Goal: Task Accomplishment & Management: Complete application form

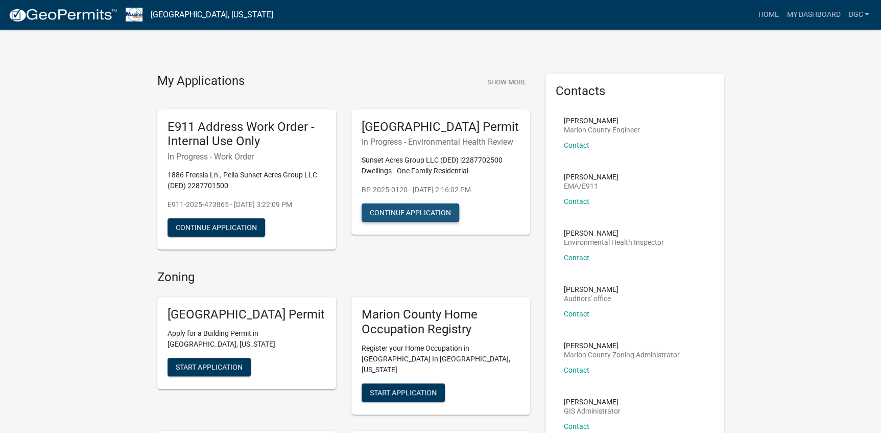
click at [393, 222] on button "Continue Application" at bounding box center [411, 212] width 98 height 18
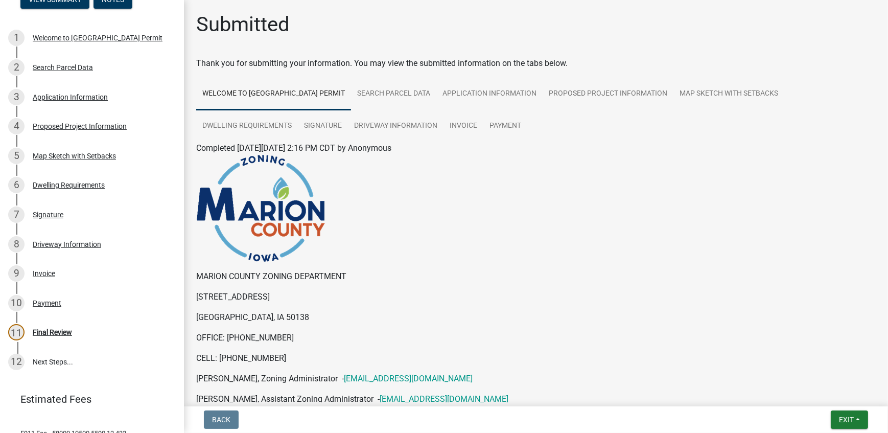
scroll to position [231, 0]
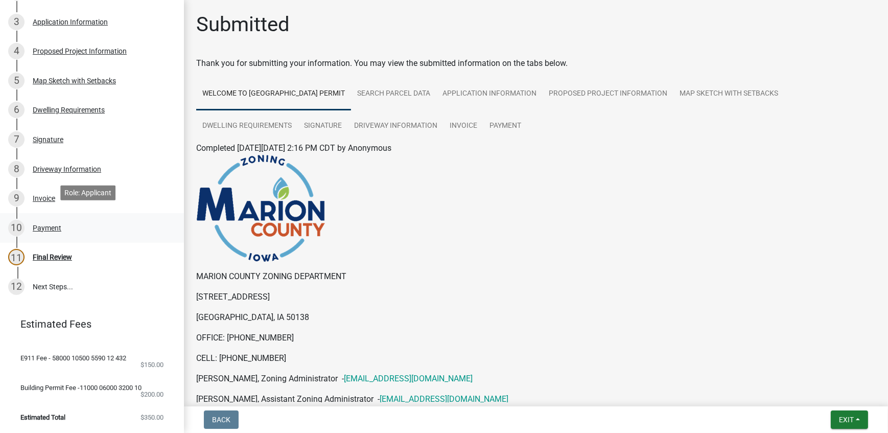
click at [42, 224] on div "Payment" at bounding box center [47, 227] width 29 height 7
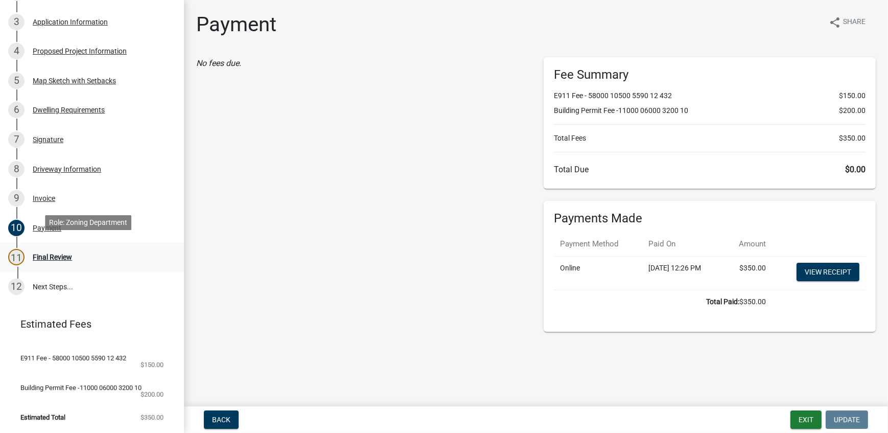
click at [47, 253] on div "Final Review" at bounding box center [52, 256] width 39 height 7
click at [47, 278] on link "12 Next Steps..." at bounding box center [92, 287] width 184 height 30
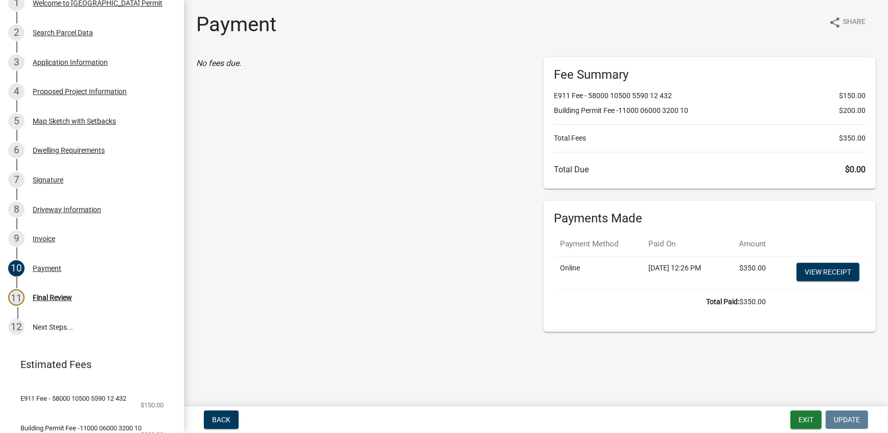
scroll to position [0, 0]
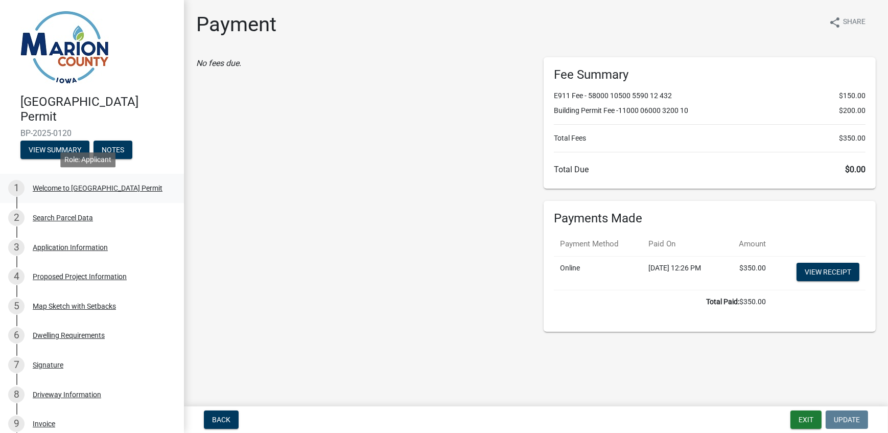
click at [48, 184] on div "Welcome to [GEOGRAPHIC_DATA] Permit" at bounding box center [98, 187] width 130 height 7
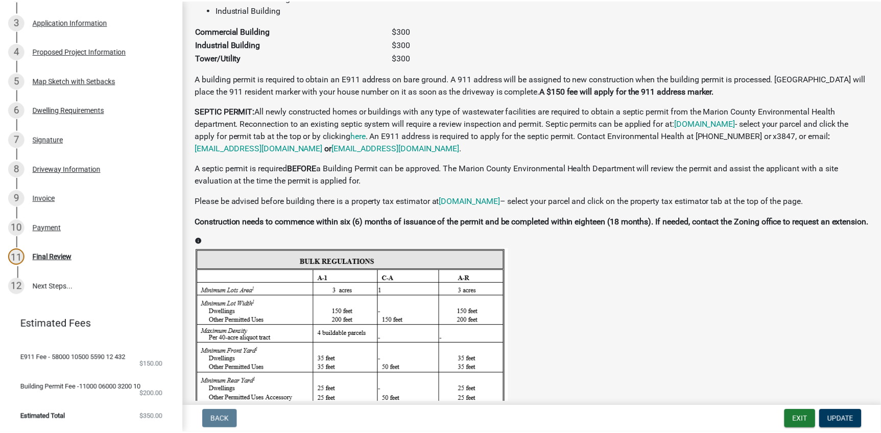
scroll to position [861, 0]
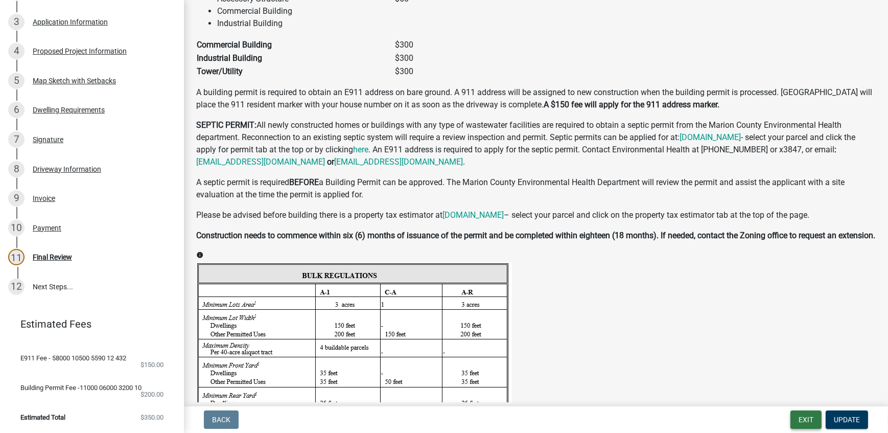
click at [807, 420] on button "Exit" at bounding box center [805, 419] width 31 height 18
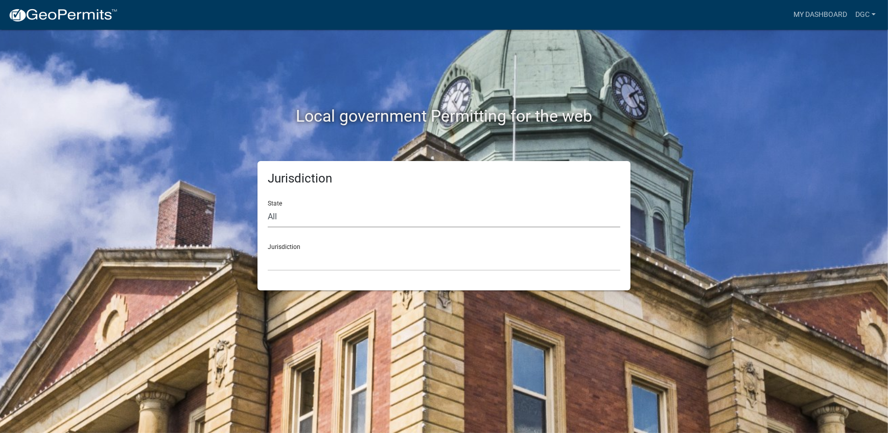
click at [284, 218] on select "All Colorado Georgia Indiana Iowa Kansas Minnesota Ohio South Carolina Wisconsin" at bounding box center [444, 216] width 353 height 21
select select "Iowa"
click at [268, 206] on select "All Colorado Georgia Indiana Iowa Kansas Minnesota Ohio South Carolina Wisconsin" at bounding box center [444, 216] width 353 height 21
click at [281, 266] on select "Boone County, Iowa Butler County, Iowa Cerro Gordo County, Iowa City of Harlan,…" at bounding box center [444, 260] width 353 height 21
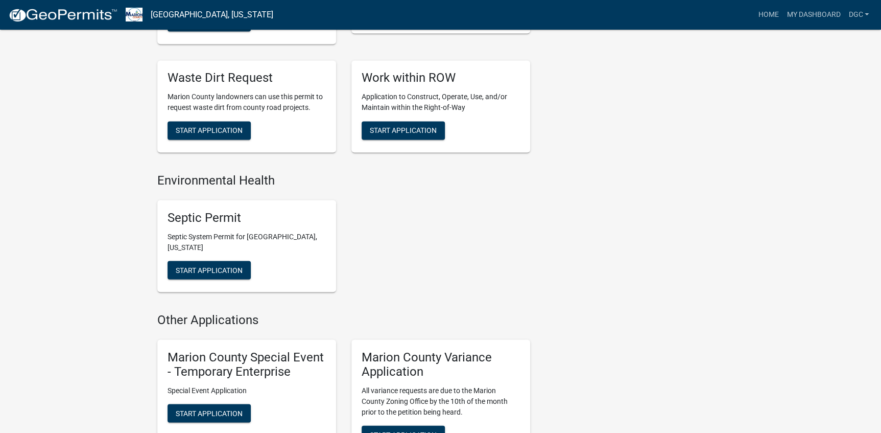
scroll to position [789, 0]
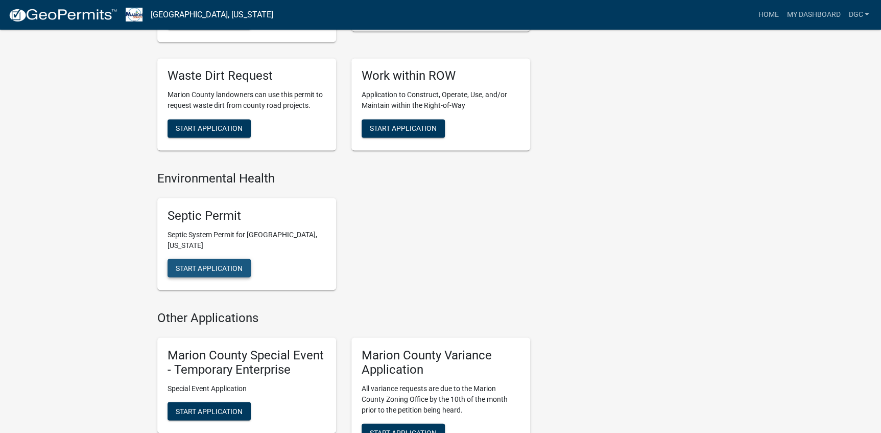
click at [215, 263] on span "Start Application" at bounding box center [209, 267] width 67 height 8
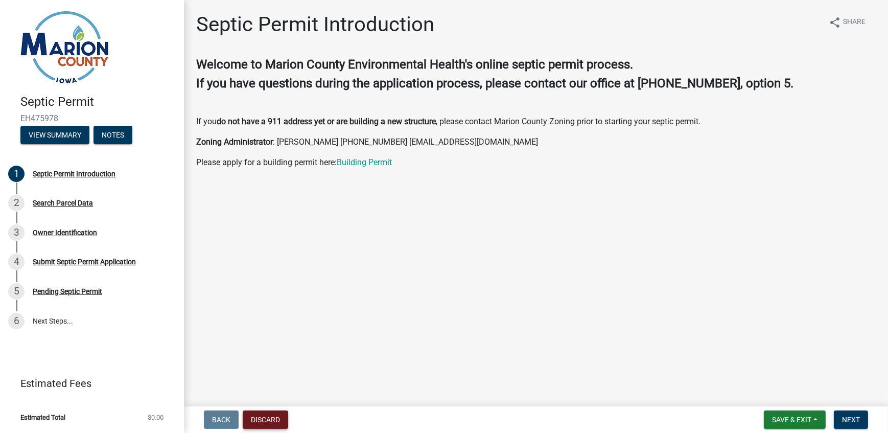
click at [259, 418] on button "Discard" at bounding box center [265, 419] width 45 height 18
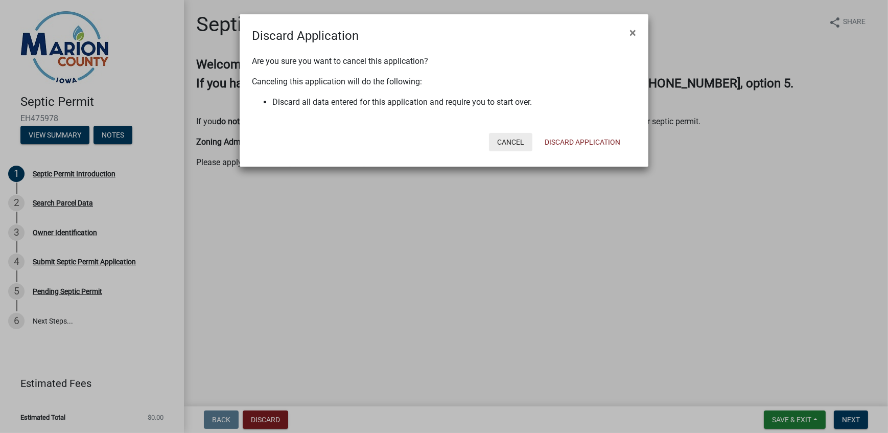
click at [511, 145] on button "Cancel" at bounding box center [510, 142] width 43 height 18
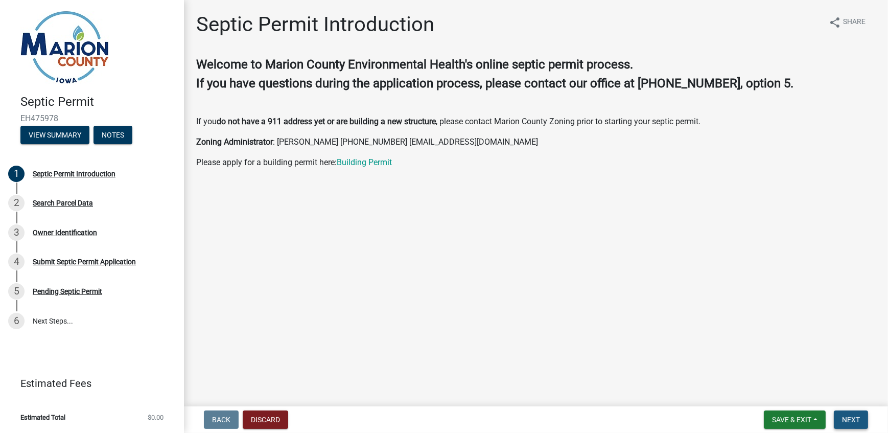
click at [844, 416] on span "Next" at bounding box center [851, 419] width 18 height 8
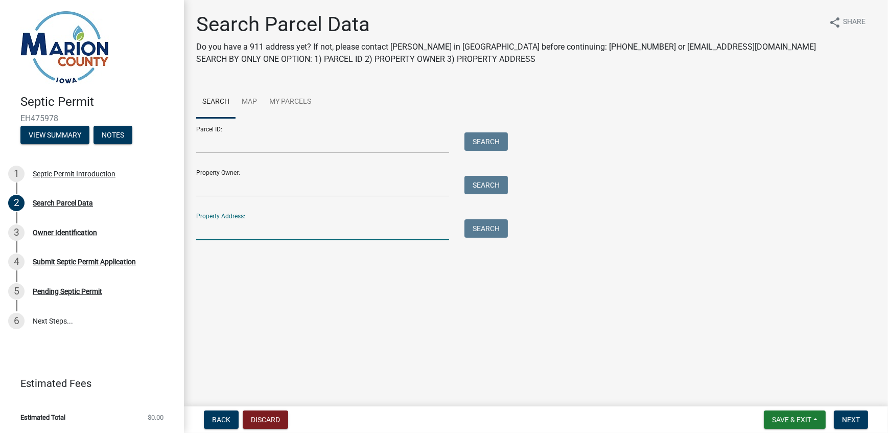
click at [204, 234] on input "Property Address:" at bounding box center [322, 229] width 253 height 21
type input "[STREET_ADDRESS]"
click at [499, 230] on button "Search" at bounding box center [485, 228] width 43 height 18
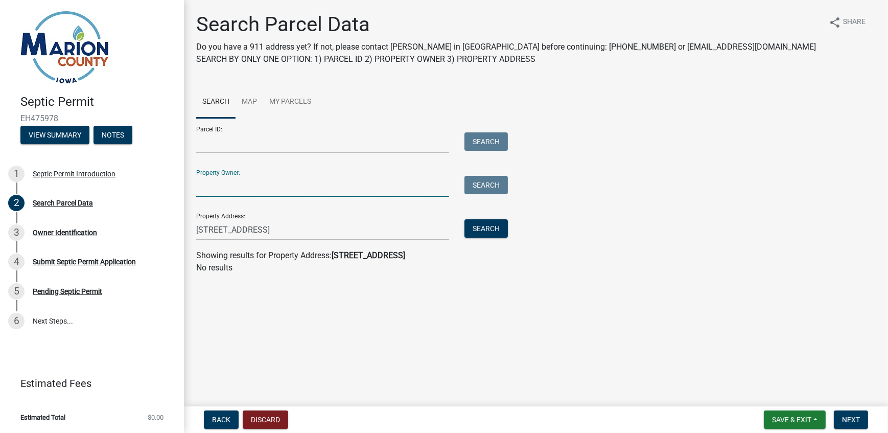
click at [208, 185] on input "Property Owner:" at bounding box center [322, 186] width 253 height 21
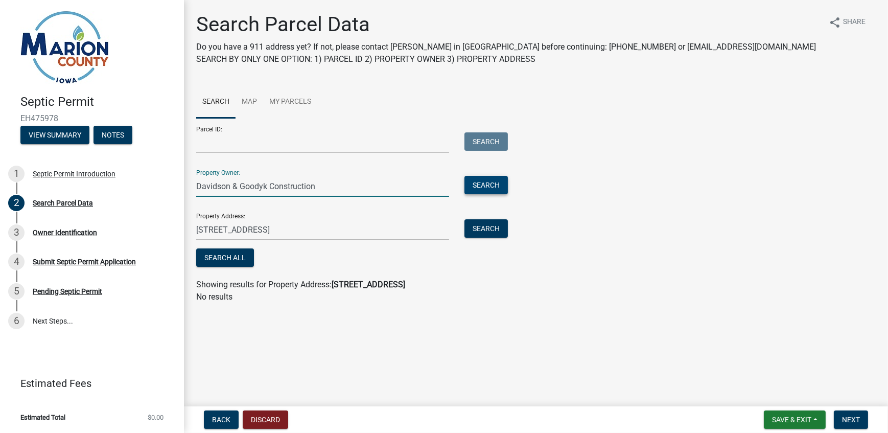
type input "Davidson & Goodyk Construction"
click at [482, 184] on button "Search" at bounding box center [485, 185] width 43 height 18
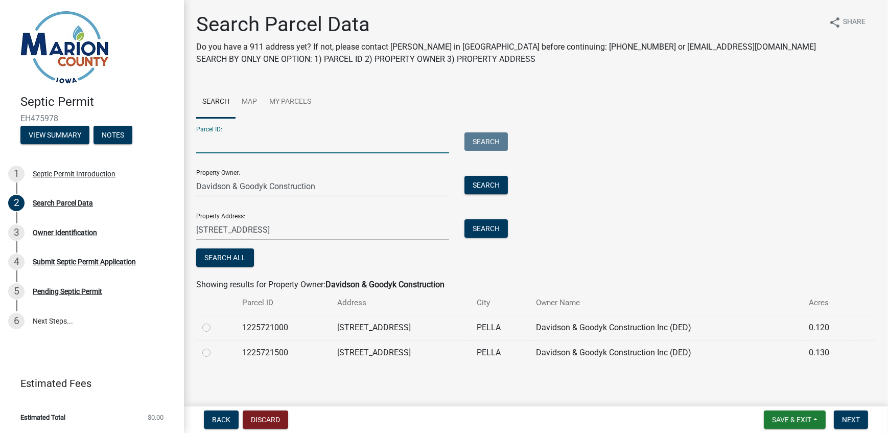
click at [215, 144] on input "Parcel ID:" at bounding box center [322, 142] width 253 height 21
click at [205, 144] on input "Parcel ID:" at bounding box center [322, 142] width 253 height 21
type input "2287701500"
click at [495, 139] on button "Search" at bounding box center [485, 141] width 43 height 18
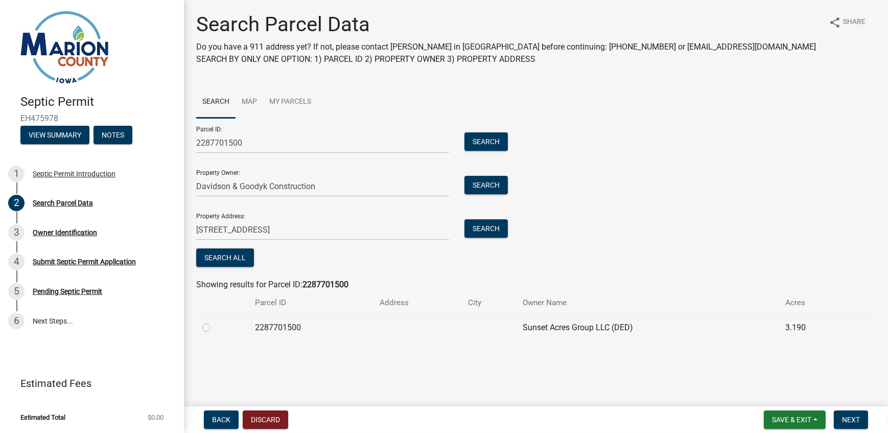
click at [215, 321] on label at bounding box center [215, 321] width 0 height 0
click at [215, 327] on input "radio" at bounding box center [218, 324] width 7 height 7
radio input "true"
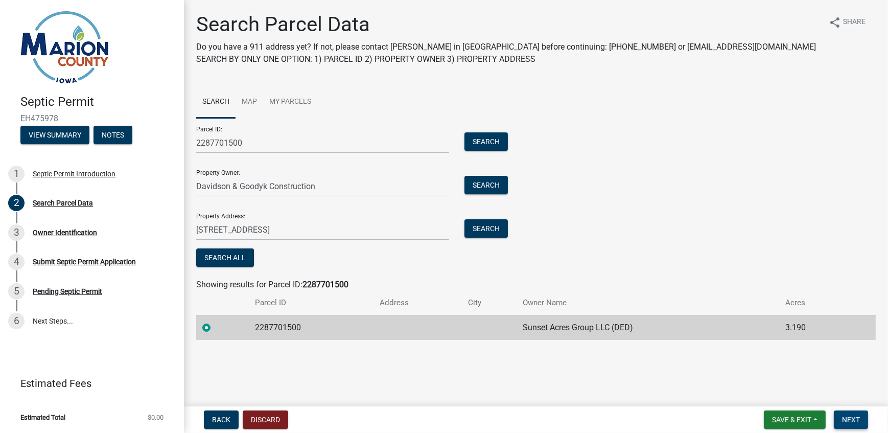
click at [846, 419] on span "Next" at bounding box center [851, 419] width 18 height 8
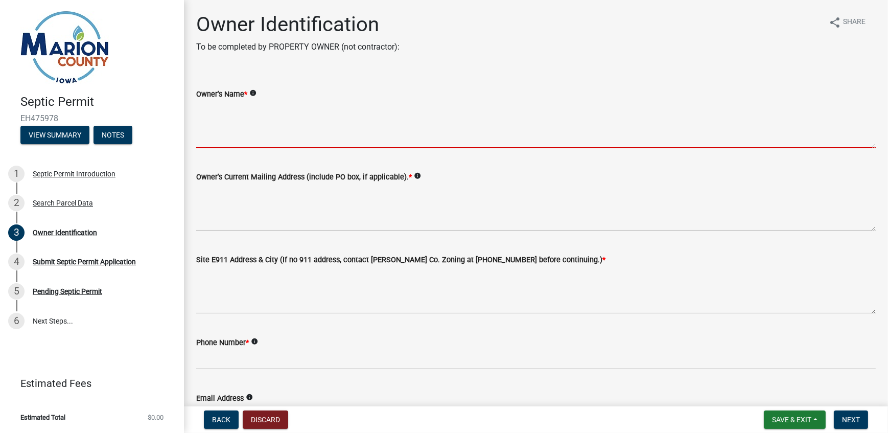
click at [206, 137] on textarea "Owner's Name *" at bounding box center [536, 124] width 680 height 48
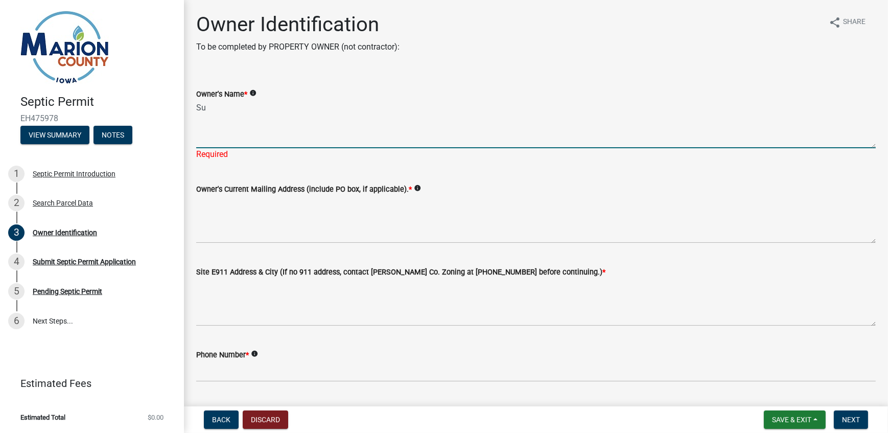
type textarea "S"
type textarea "Davidson & Goodyk Construction"
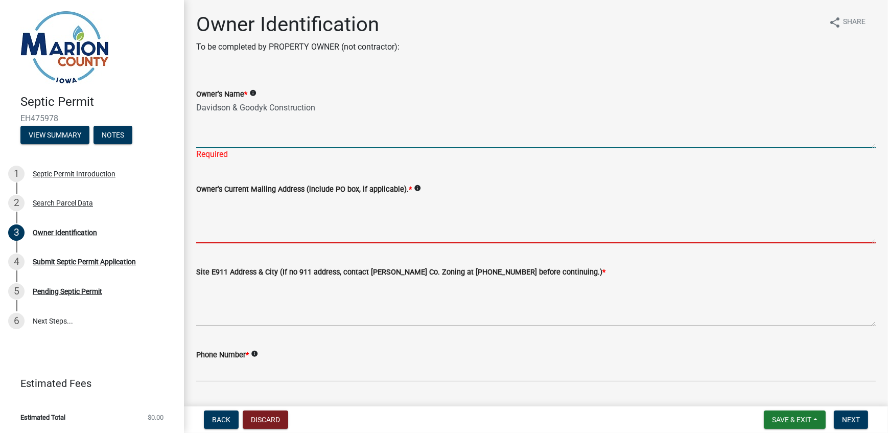
click at [214, 228] on textarea "Owner's Current Mailing Address (include PO box, if applicable). *" at bounding box center [536, 219] width 680 height 48
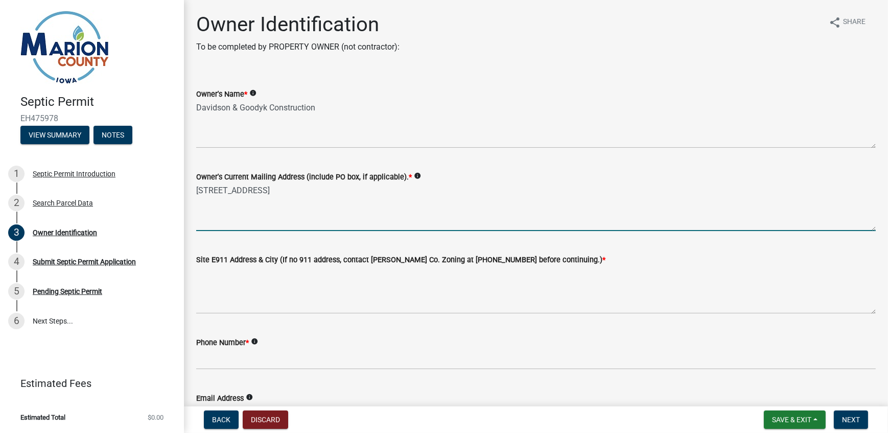
type textarea "1002 Monroe St., Pella, IA 50219"
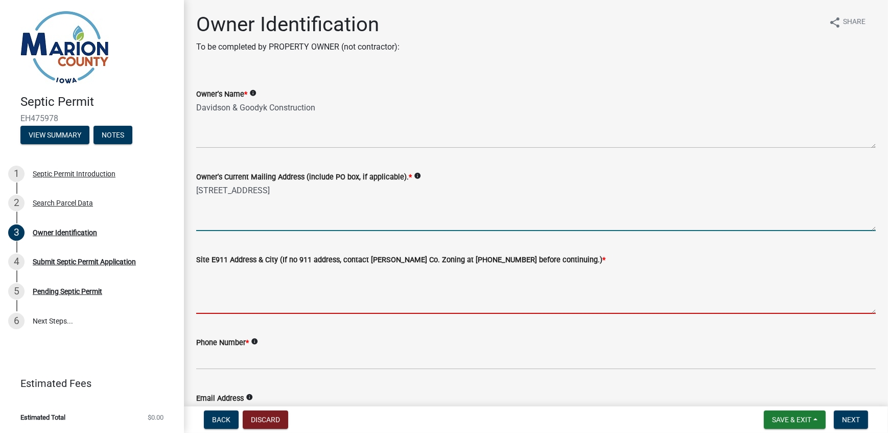
click at [203, 289] on textarea "Site E911 Address & City (If no 911 address, contact [PERSON_NAME] Co. Zoning a…" at bounding box center [536, 290] width 680 height 48
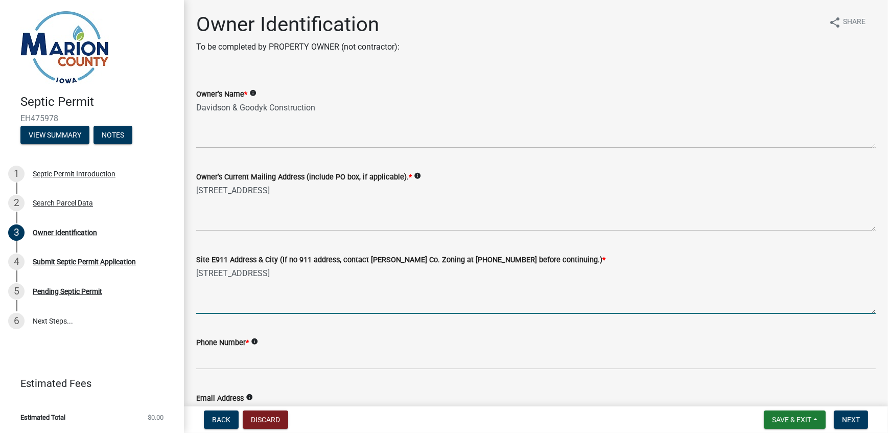
type textarea "[STREET_ADDRESS]"
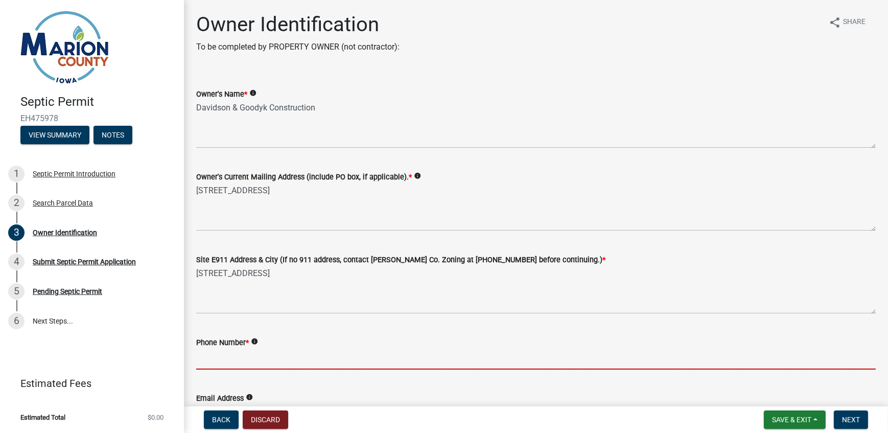
click at [206, 358] on input "Phone Number *" at bounding box center [536, 358] width 680 height 21
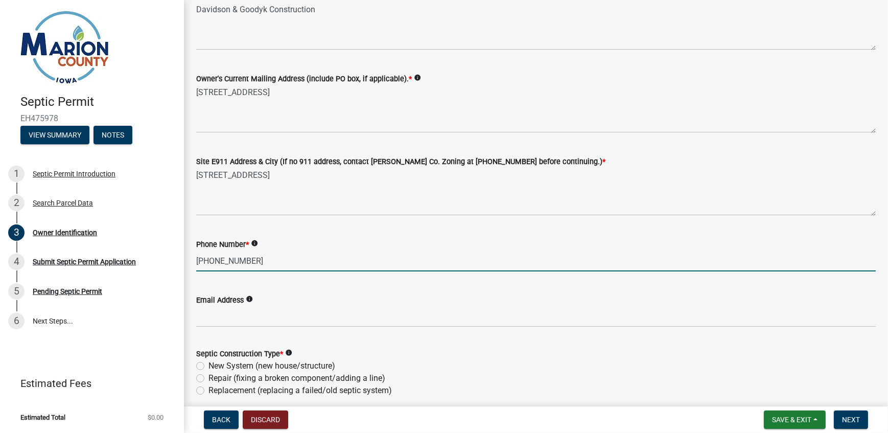
scroll to position [139, 0]
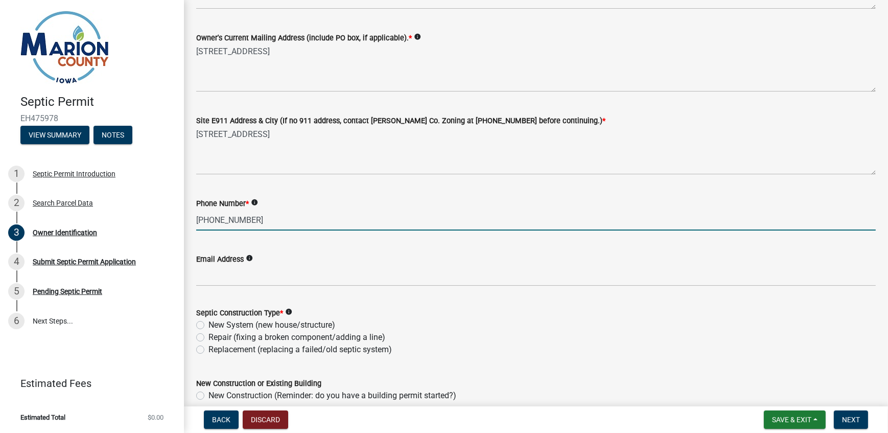
type input "[PHONE_NUMBER]"
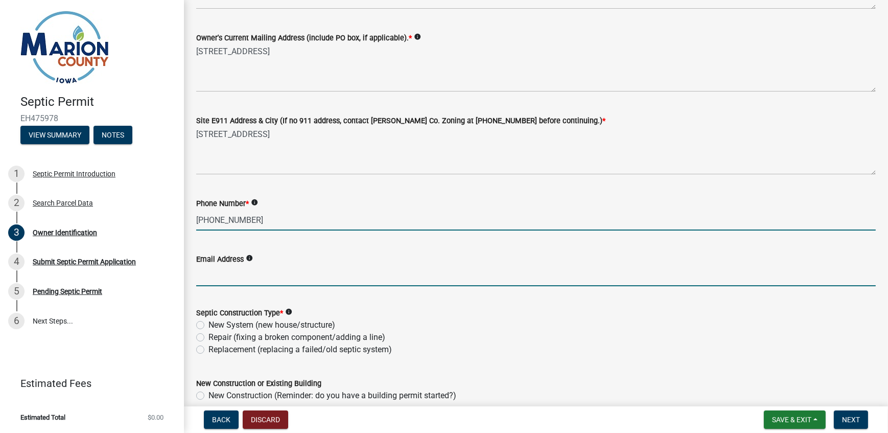
click at [204, 282] on input "Email Address" at bounding box center [536, 275] width 680 height 21
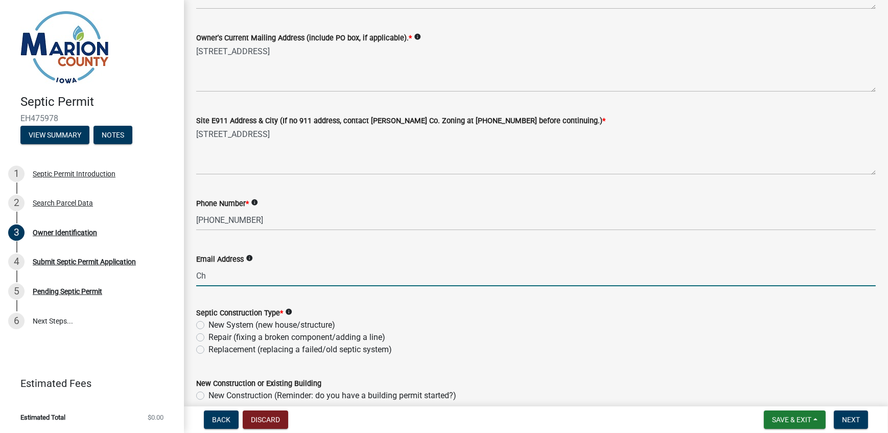
type input "C"
type input "[PERSON_NAME][EMAIL_ADDRESS][DOMAIN_NAME]"
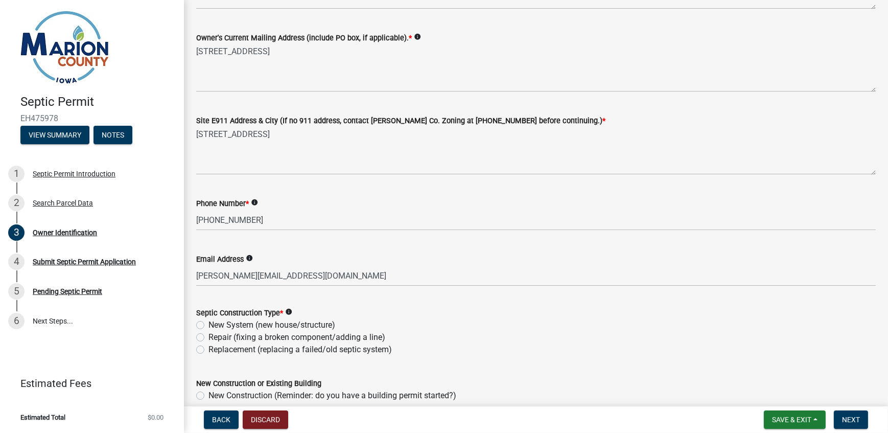
click at [208, 325] on label "New System (new house/structure)" at bounding box center [271, 325] width 127 height 12
click at [208, 325] on input "New System (new house/structure)" at bounding box center [211, 322] width 7 height 7
radio input "true"
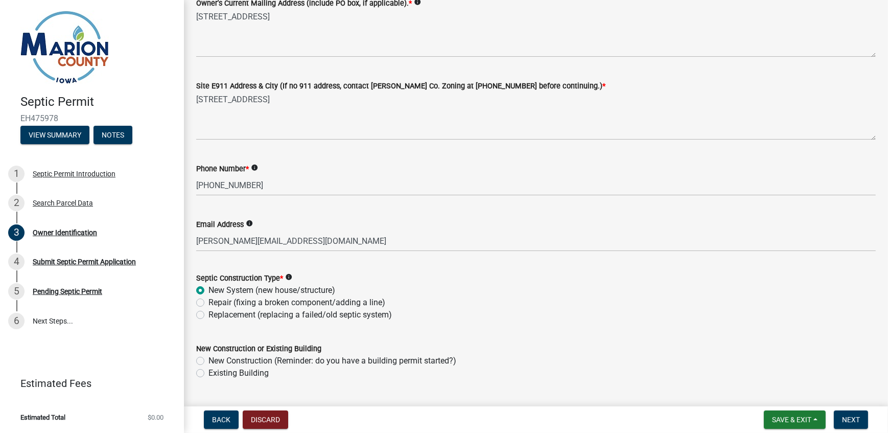
scroll to position [232, 0]
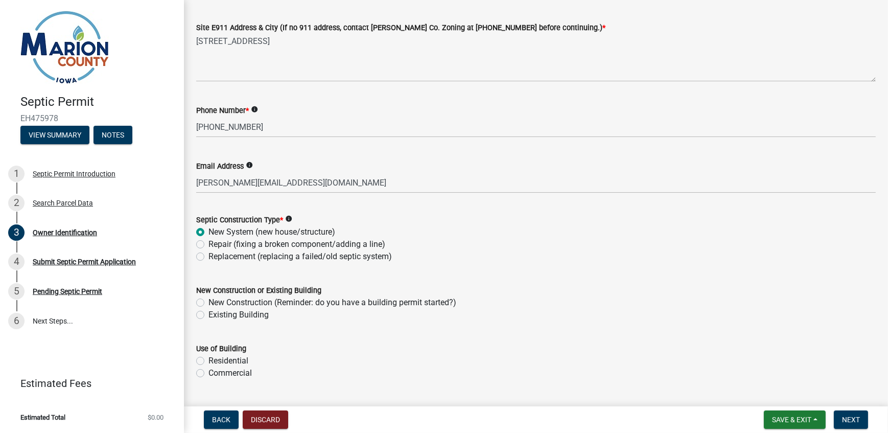
click at [208, 302] on label "New Construction (Reminder: do you have a building permit started?)" at bounding box center [332, 302] width 248 height 12
click at [208, 302] on input "New Construction (Reminder: do you have a building permit started?)" at bounding box center [211, 299] width 7 height 7
radio input "true"
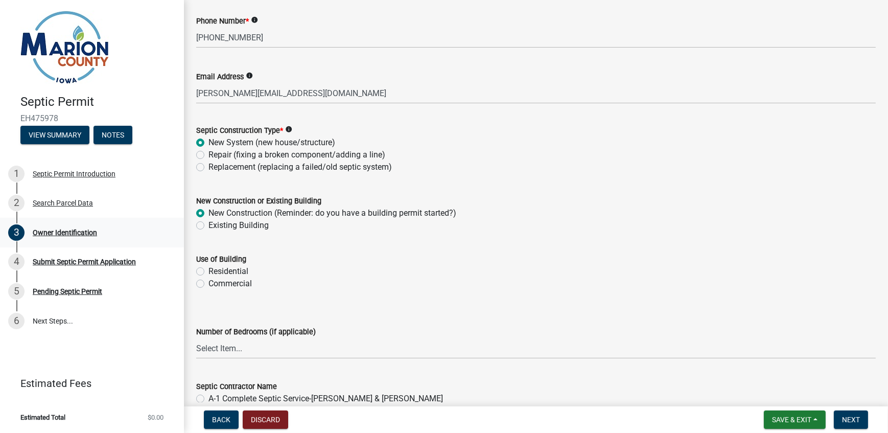
scroll to position [325, 0]
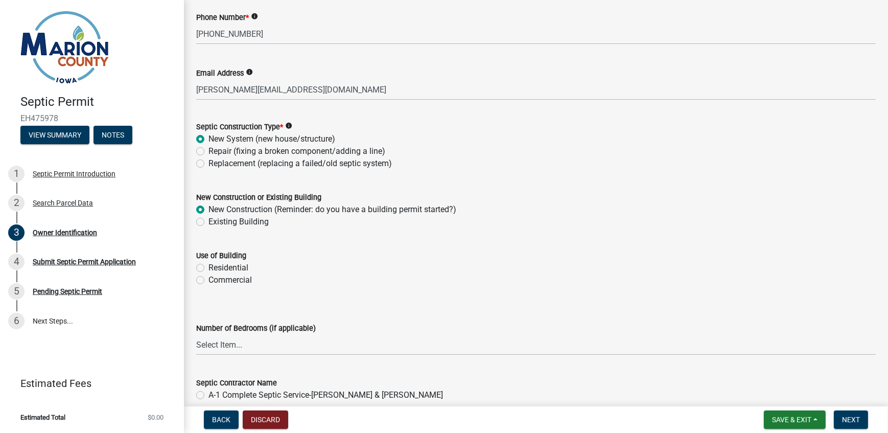
click at [208, 266] on label "Residential" at bounding box center [228, 268] width 40 height 12
click at [208, 266] on input "Residential" at bounding box center [211, 265] width 7 height 7
radio input "true"
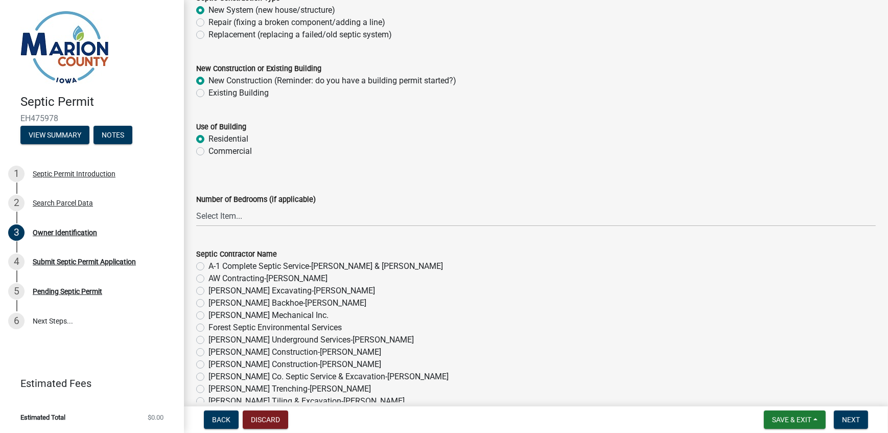
scroll to position [464, 0]
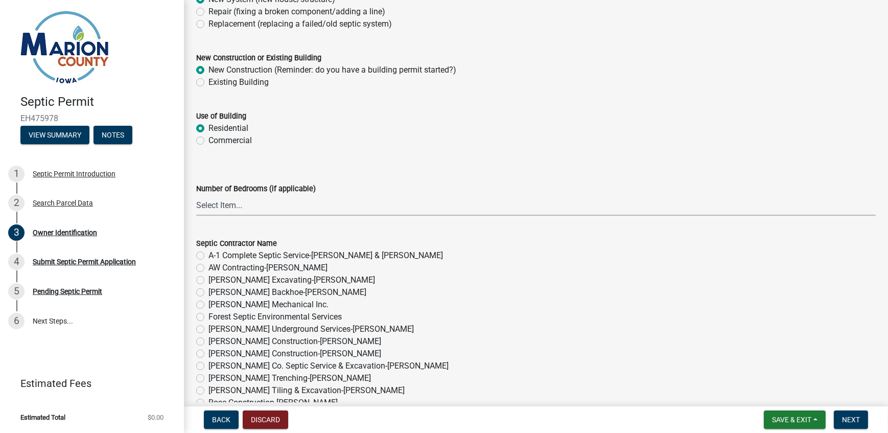
click at [201, 202] on select "Select Item... 1 2 3 4 5 6" at bounding box center [536, 205] width 680 height 21
click at [196, 195] on select "Select Item... 1 2 3 4 5 6" at bounding box center [536, 205] width 680 height 21
select select "4150132d-5755-4fb2-b93c-bc4ede61acab"
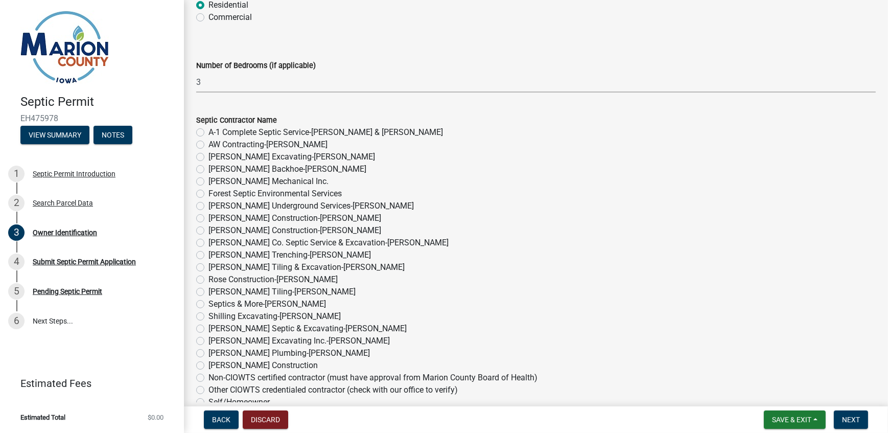
scroll to position [603, 0]
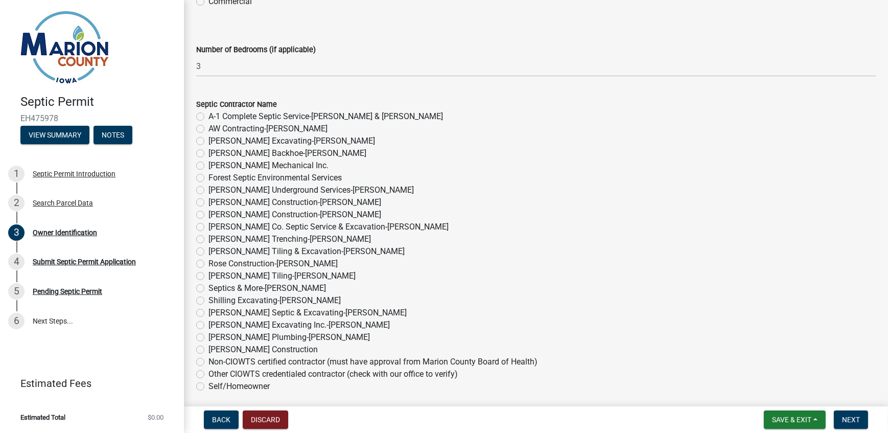
click at [208, 311] on label "[PERSON_NAME] Septic & Excavating-[PERSON_NAME]" at bounding box center [307, 313] width 198 height 12
click at [208, 311] on input "[PERSON_NAME] Septic & Excavating-[PERSON_NAME]" at bounding box center [211, 310] width 7 height 7
radio input "true"
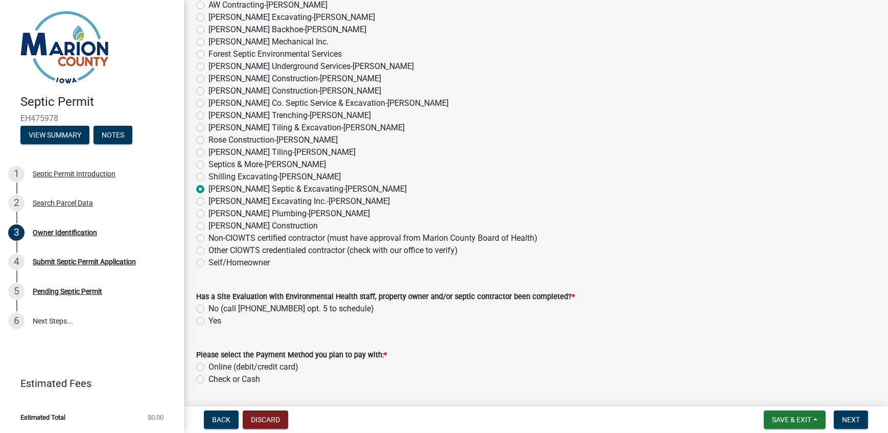
scroll to position [743, 0]
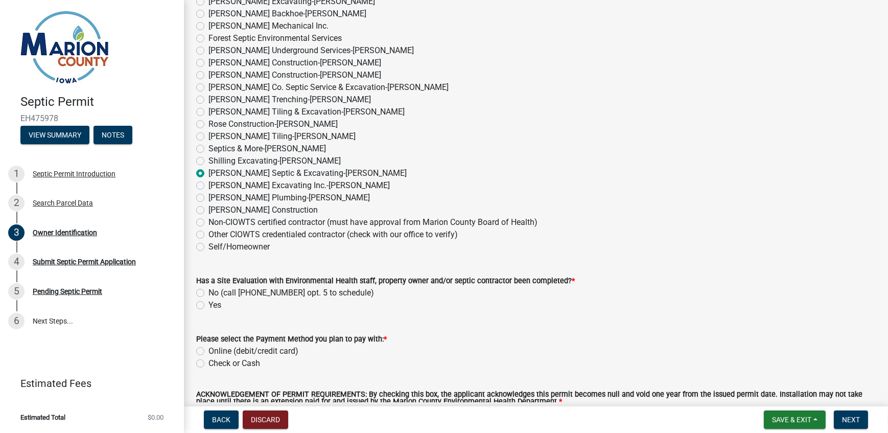
click at [208, 292] on label "No (call [PHONE_NUMBER] opt. 5 to schedule)" at bounding box center [291, 293] width 166 height 12
click at [208, 292] on input "No (call [PHONE_NUMBER] opt. 5 to schedule)" at bounding box center [211, 290] width 7 height 7
radio input "true"
click at [208, 349] on label "Online (debit/credit card)" at bounding box center [253, 351] width 90 height 12
click at [208, 349] on input "Online (debit/credit card)" at bounding box center [211, 348] width 7 height 7
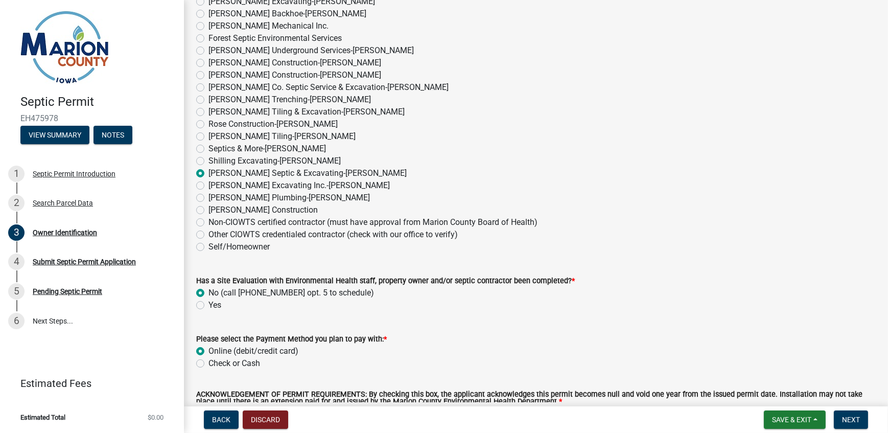
radio input "true"
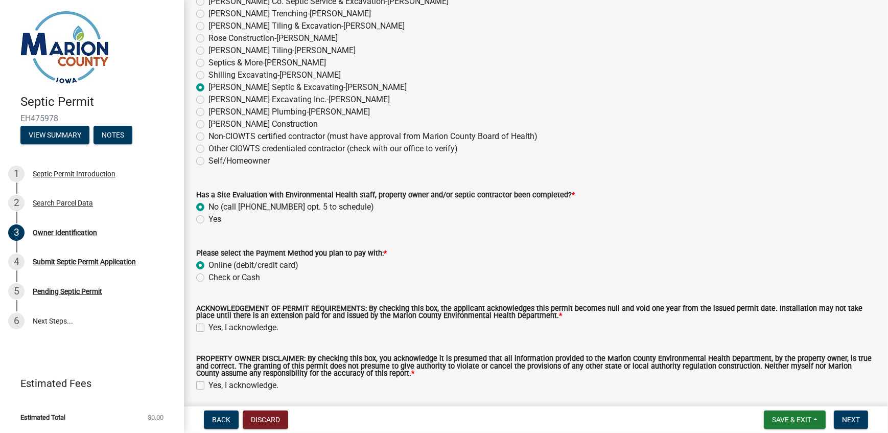
scroll to position [867, 0]
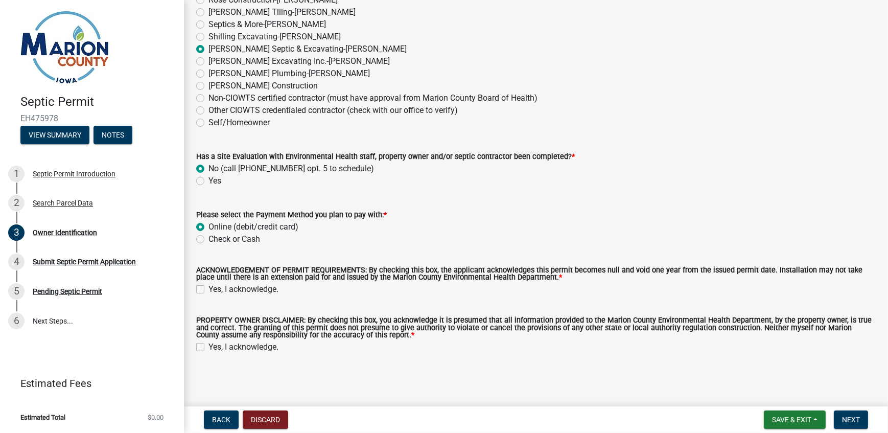
click at [208, 291] on label "Yes, I acknowledge." at bounding box center [243, 289] width 70 height 12
click at [208, 290] on input "Yes, I acknowledge." at bounding box center [211, 286] width 7 height 7
checkbox input "true"
click at [208, 347] on label "Yes, I acknowledge." at bounding box center [243, 347] width 70 height 12
click at [208, 347] on input "Yes, I acknowledge." at bounding box center [211, 344] width 7 height 7
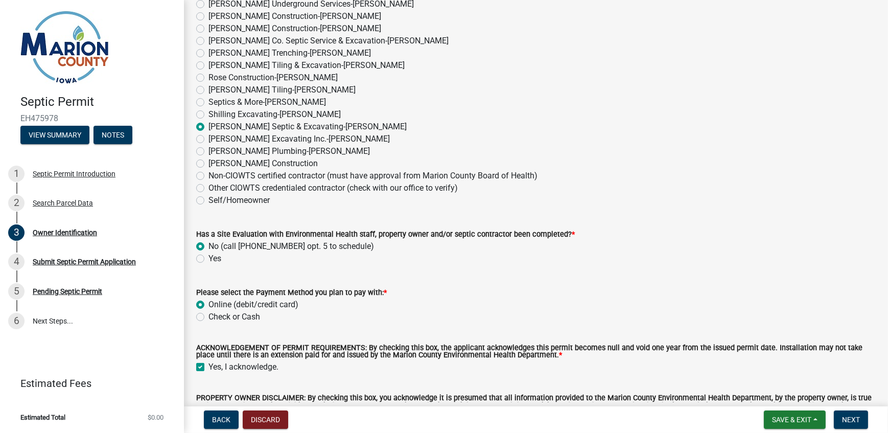
scroll to position [836, 0]
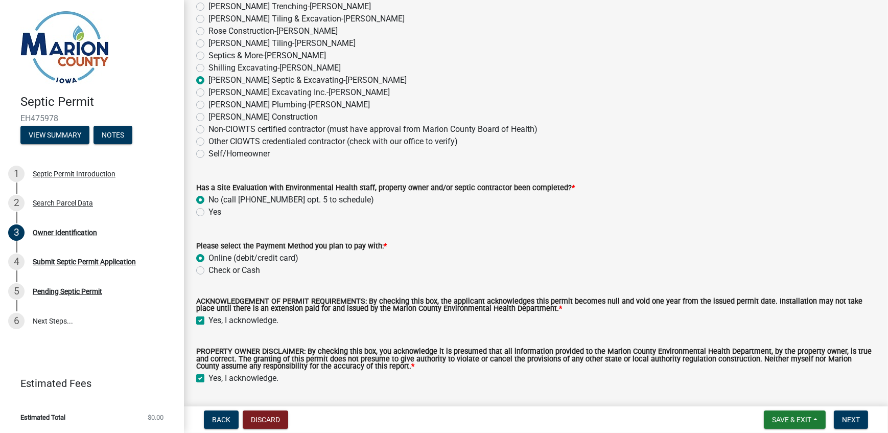
click at [208, 257] on label "Online (debit/credit card)" at bounding box center [253, 258] width 90 height 12
click at [208, 257] on input "Online (debit/credit card)" at bounding box center [211, 255] width 7 height 7
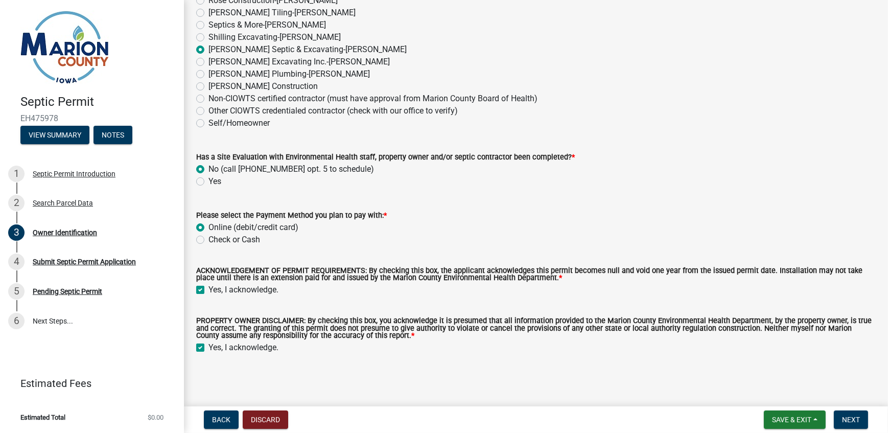
scroll to position [867, 0]
click at [208, 346] on label "Yes, I acknowledge." at bounding box center [243, 347] width 70 height 12
click at [208, 346] on input "Yes, I acknowledge." at bounding box center [211, 344] width 7 height 7
checkbox input "false"
click at [200, 284] on div "Yes, I acknowledge." at bounding box center [536, 289] width 680 height 12
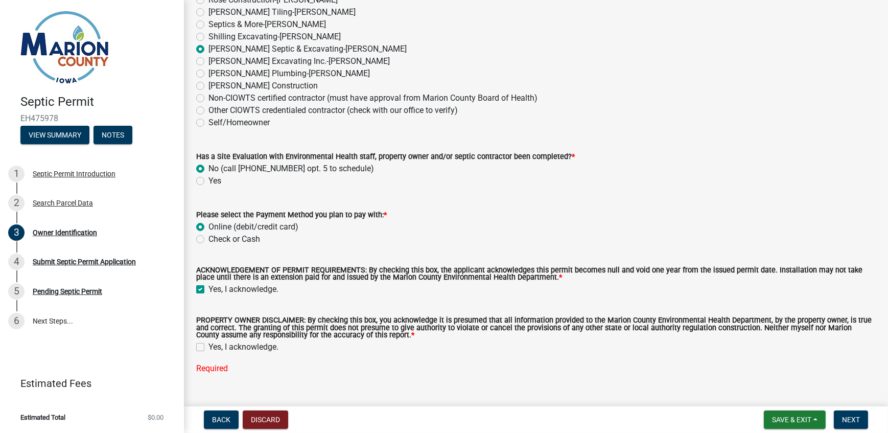
click at [208, 286] on label "Yes, I acknowledge." at bounding box center [243, 289] width 70 height 12
click at [208, 286] on input "Yes, I acknowledge." at bounding box center [211, 286] width 7 height 7
checkbox input "false"
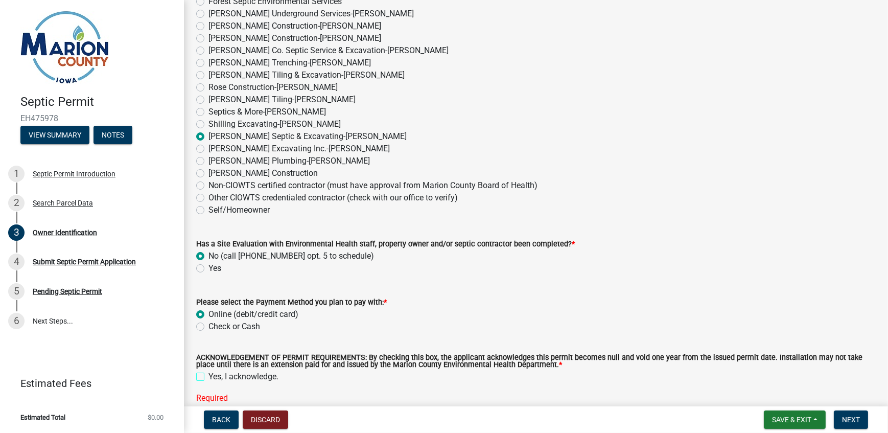
scroll to position [774, 0]
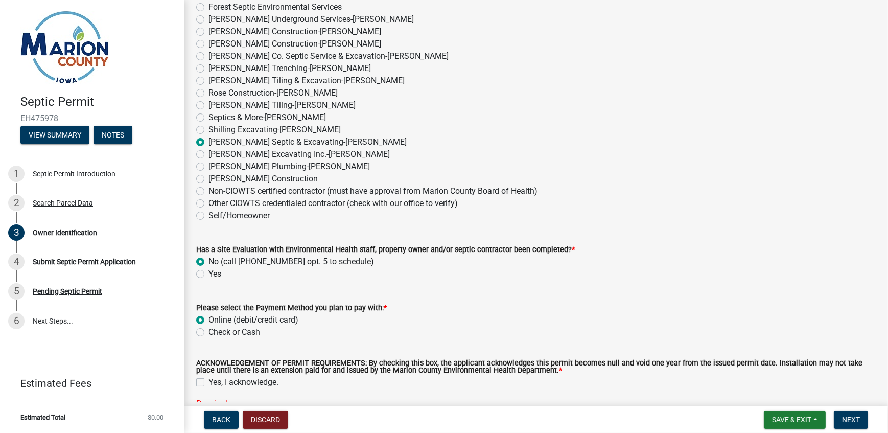
click at [208, 274] on label "Yes" at bounding box center [214, 274] width 13 height 12
click at [208, 274] on input "Yes" at bounding box center [211, 271] width 7 height 7
radio input "true"
click at [208, 260] on label "No (call [PHONE_NUMBER] opt. 5 to schedule)" at bounding box center [291, 261] width 166 height 12
click at [208, 260] on input "No (call [PHONE_NUMBER] opt. 5 to schedule)" at bounding box center [211, 258] width 7 height 7
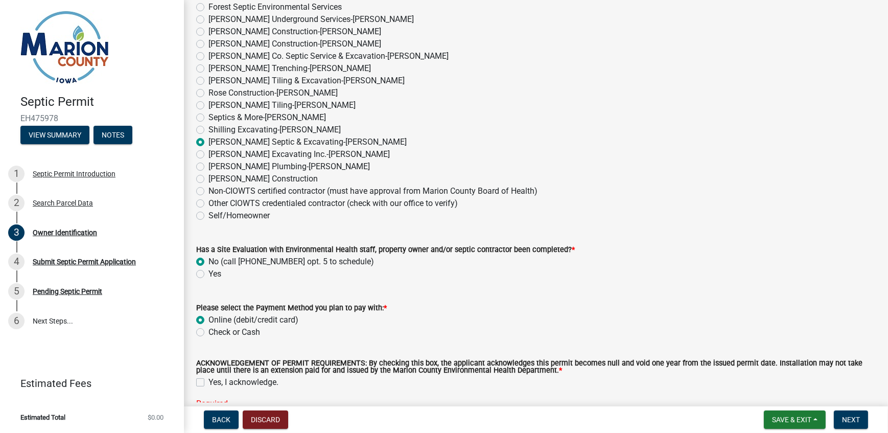
radio input "true"
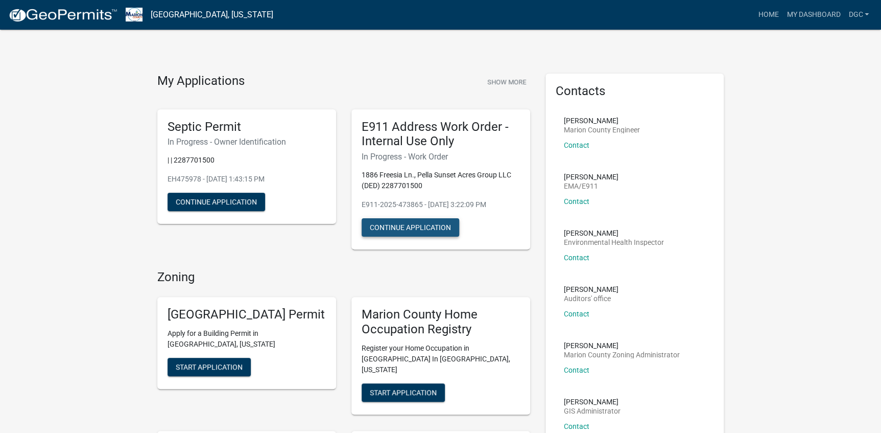
click at [418, 225] on button "Continue Application" at bounding box center [411, 227] width 98 height 18
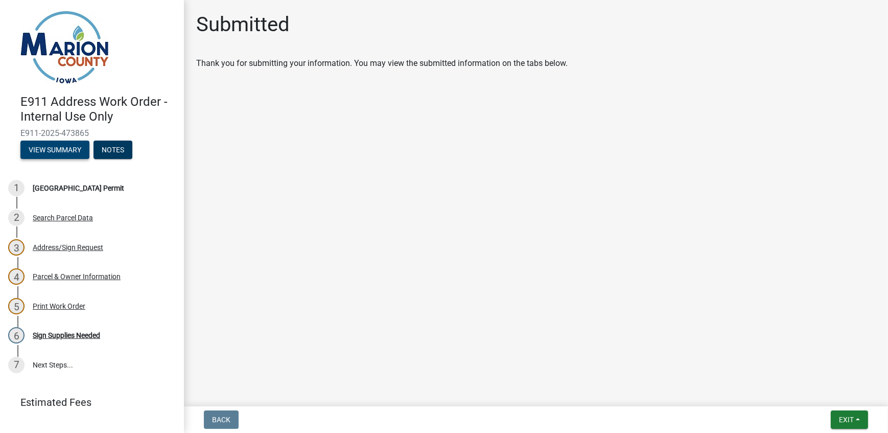
click at [54, 149] on button "View Summary" at bounding box center [54, 150] width 69 height 18
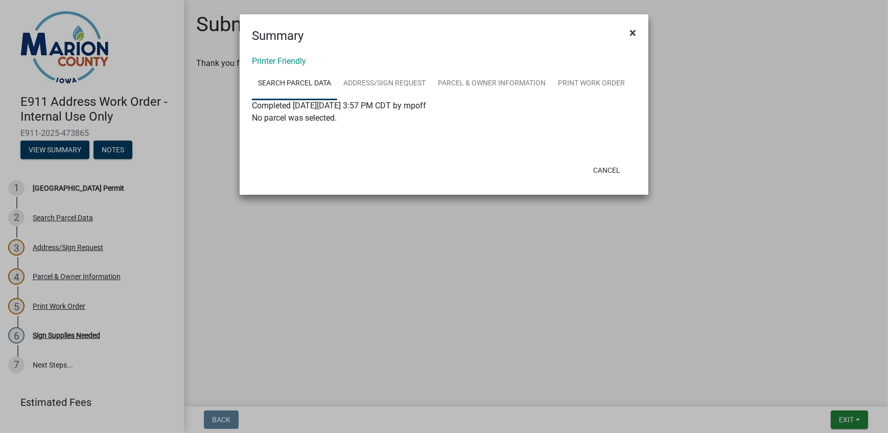
click at [634, 31] on span "×" at bounding box center [633, 33] width 7 height 14
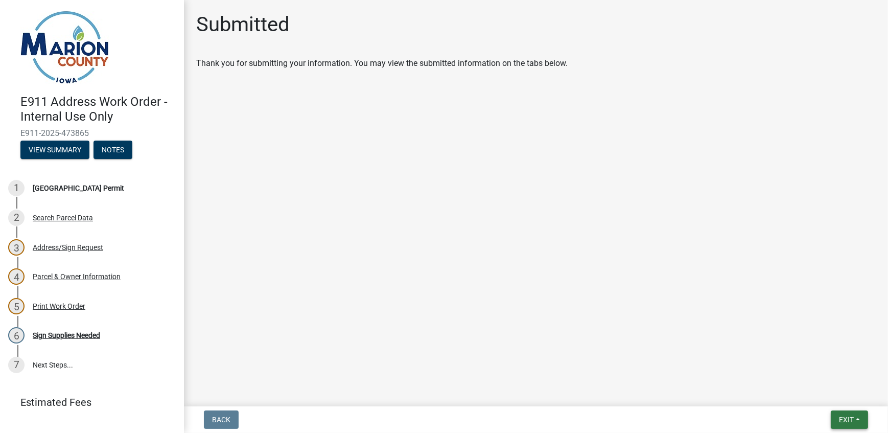
click at [850, 419] on span "Exit" at bounding box center [846, 419] width 15 height 8
click at [800, 392] on button "Save & Exit" at bounding box center [827, 393] width 82 height 25
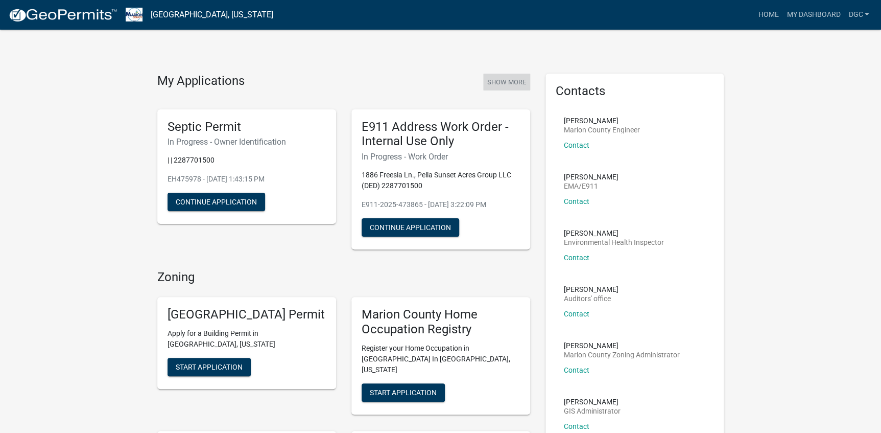
click at [505, 79] on button "Show More" at bounding box center [506, 82] width 47 height 17
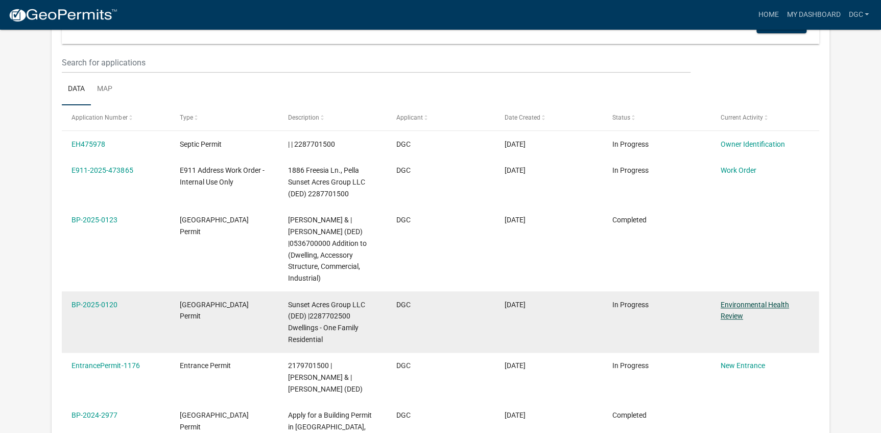
scroll to position [139, 0]
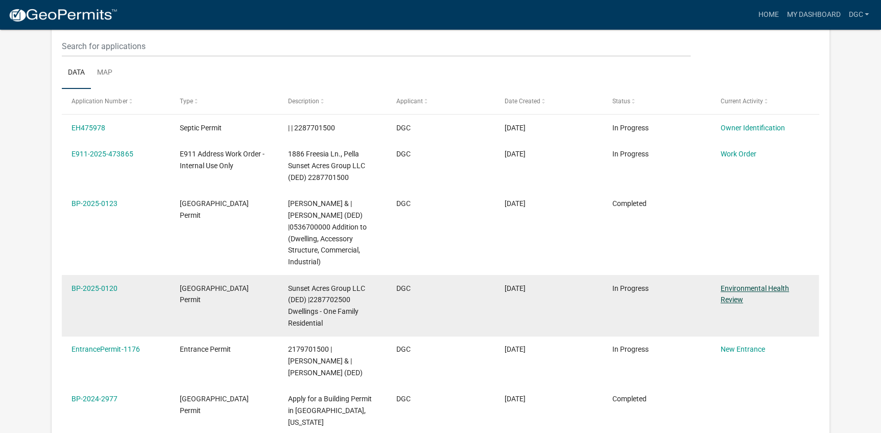
click at [731, 298] on link "Environmental Health Review" at bounding box center [755, 294] width 68 height 20
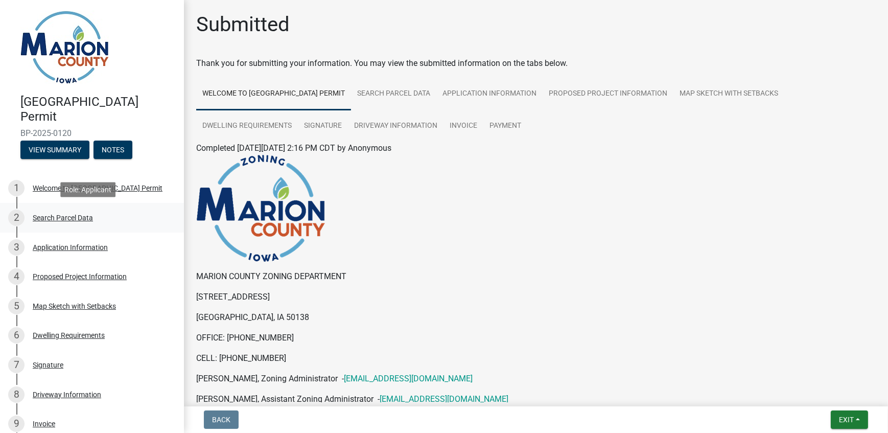
click at [48, 221] on div "Search Parcel Data" at bounding box center [63, 217] width 60 height 7
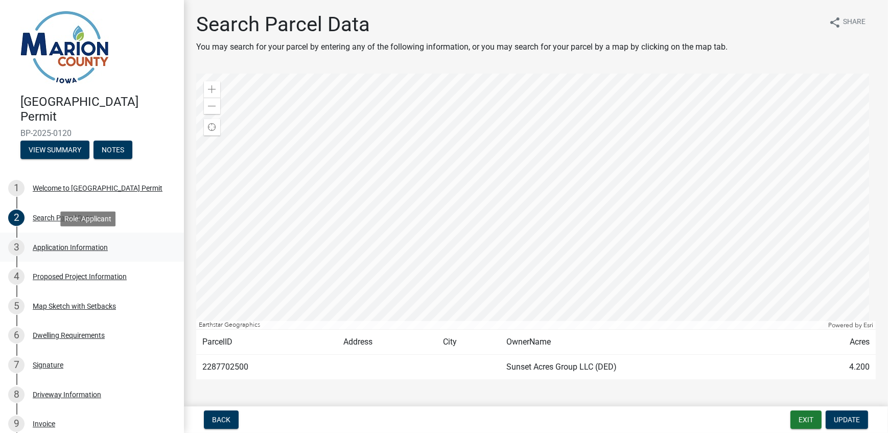
click at [57, 246] on div "Application Information" at bounding box center [70, 247] width 75 height 7
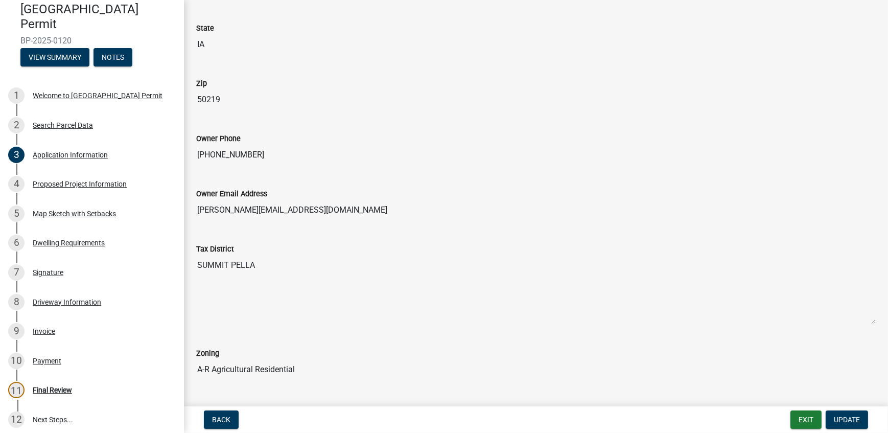
scroll to position [719, 0]
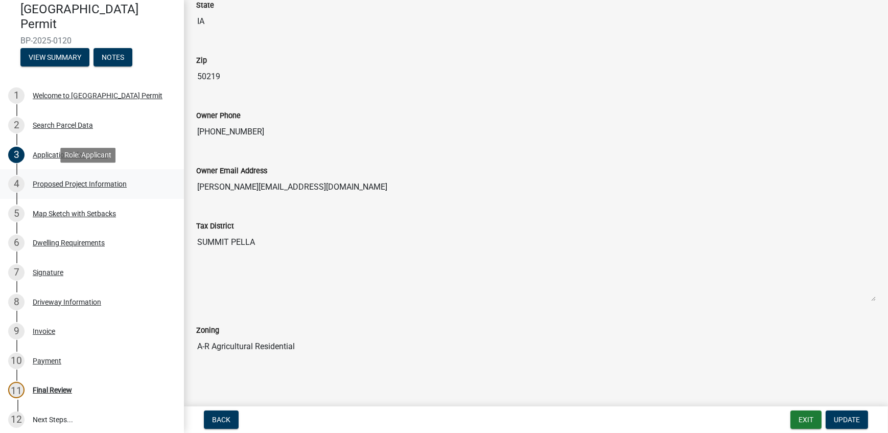
click at [78, 181] on div "Proposed Project Information" at bounding box center [80, 183] width 94 height 7
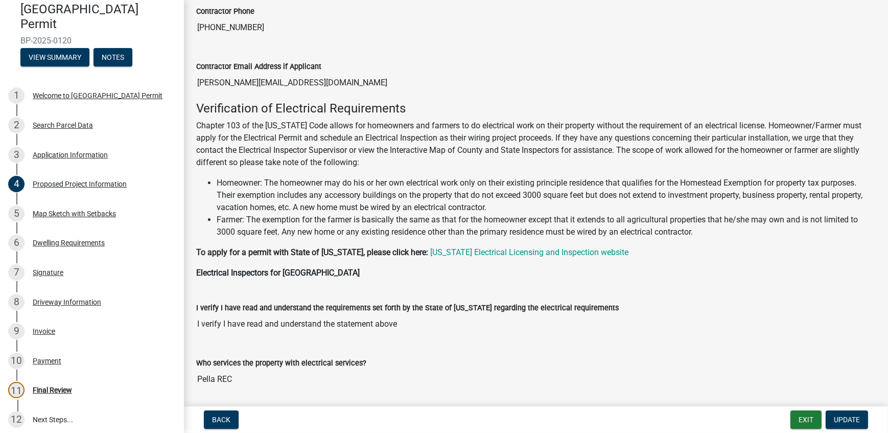
scroll to position [877, 0]
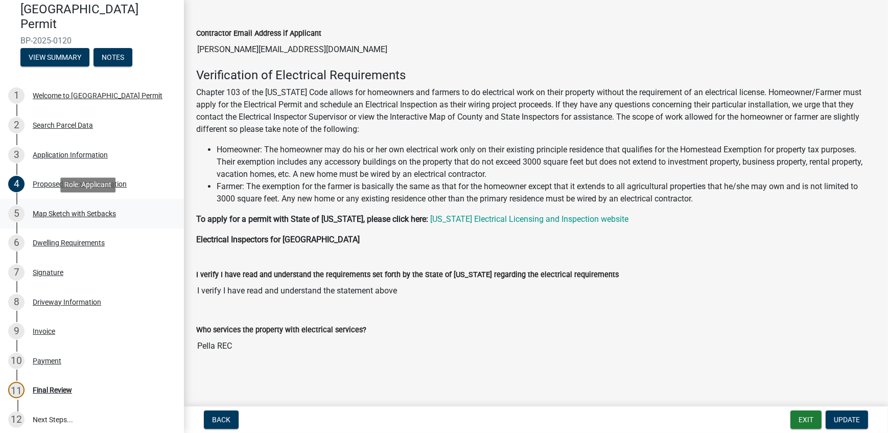
click at [67, 212] on div "Map Sketch with Setbacks" at bounding box center [74, 213] width 83 height 7
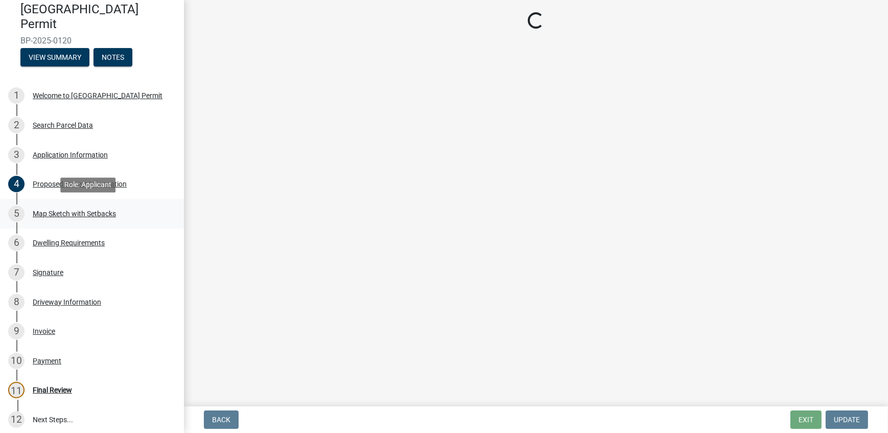
scroll to position [0, 0]
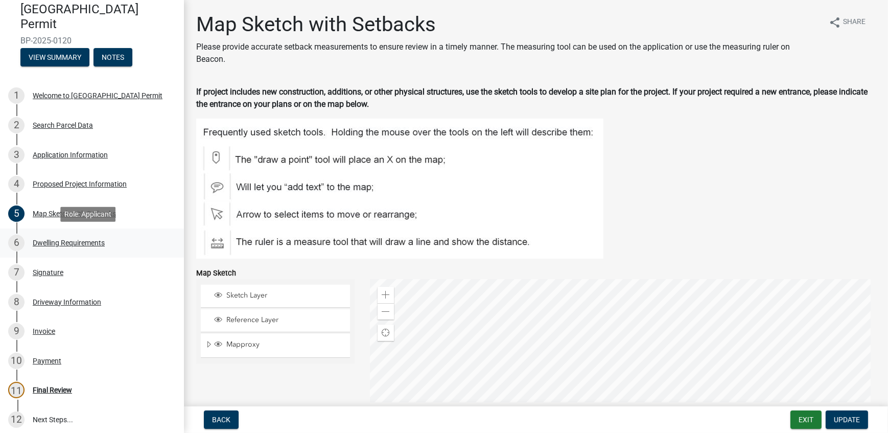
click at [61, 239] on div "Dwelling Requirements" at bounding box center [69, 242] width 72 height 7
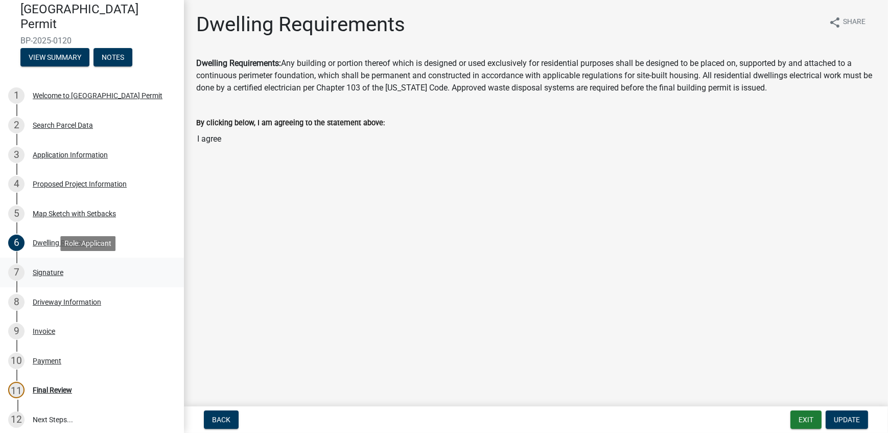
click at [52, 270] on div "Signature" at bounding box center [48, 272] width 31 height 7
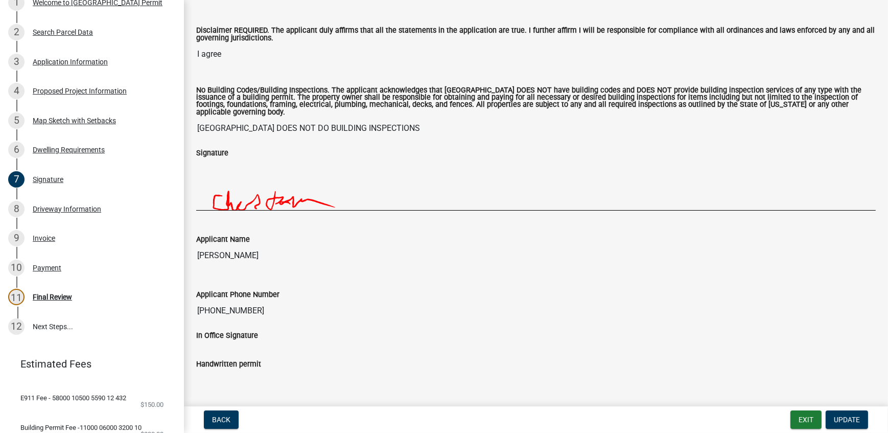
scroll to position [187, 0]
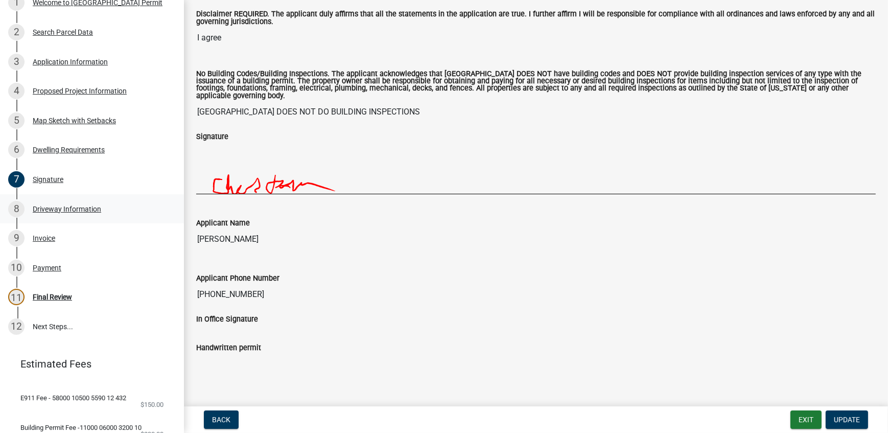
click at [70, 206] on div "Driveway Information" at bounding box center [67, 208] width 68 height 7
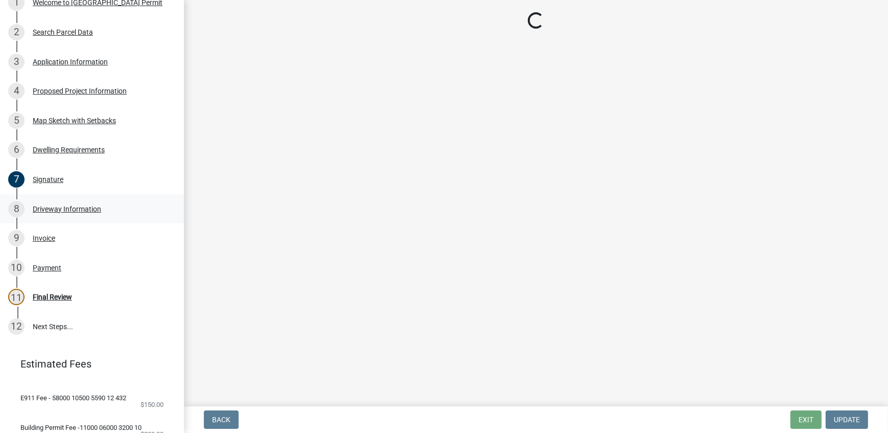
scroll to position [0, 0]
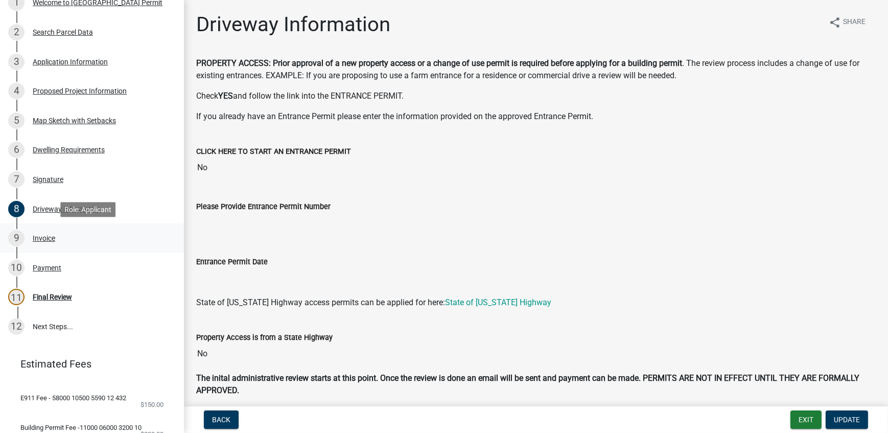
click at [40, 235] on div "Invoice" at bounding box center [44, 238] width 22 height 7
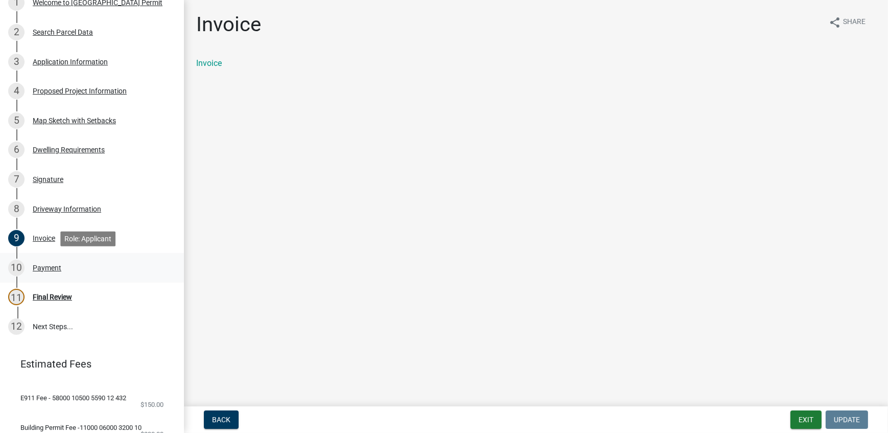
click at [44, 265] on div "Payment" at bounding box center [47, 267] width 29 height 7
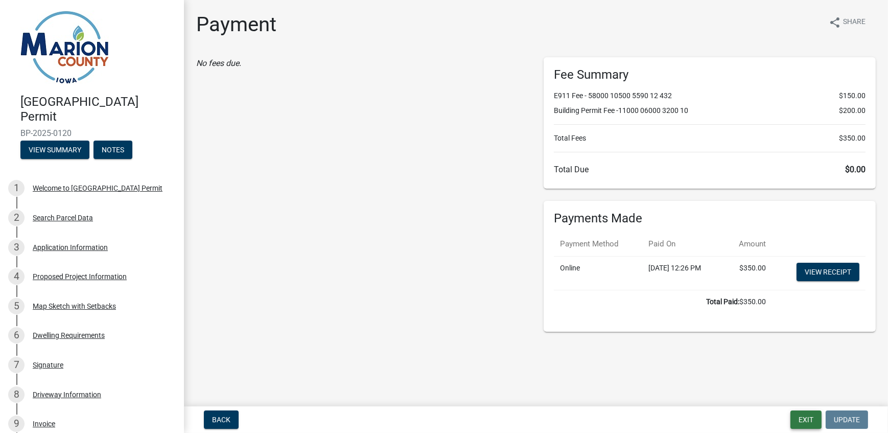
click at [811, 416] on button "Exit" at bounding box center [805, 419] width 31 height 18
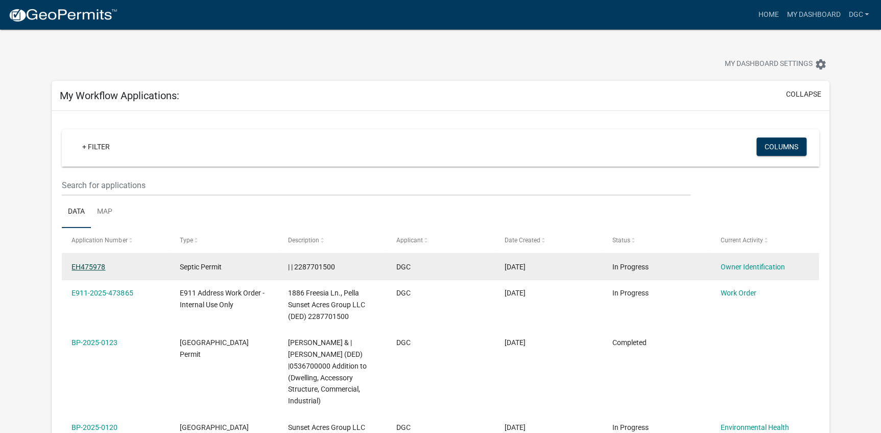
click at [83, 265] on link "EH475978" at bounding box center [89, 267] width 34 height 8
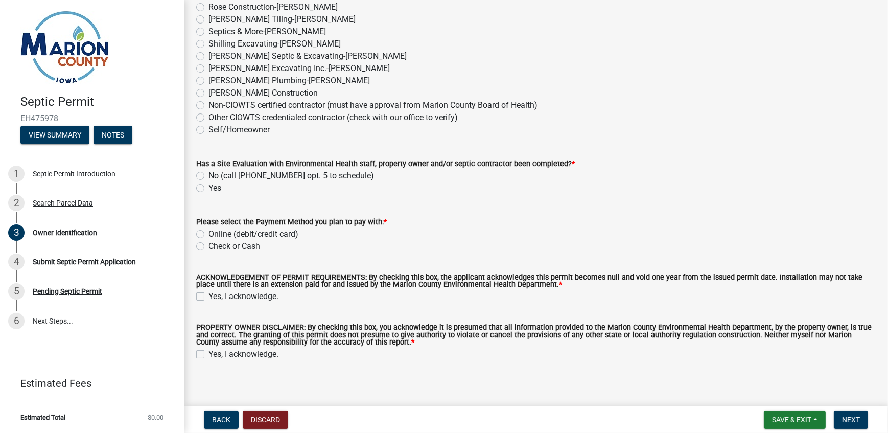
scroll to position [867, 0]
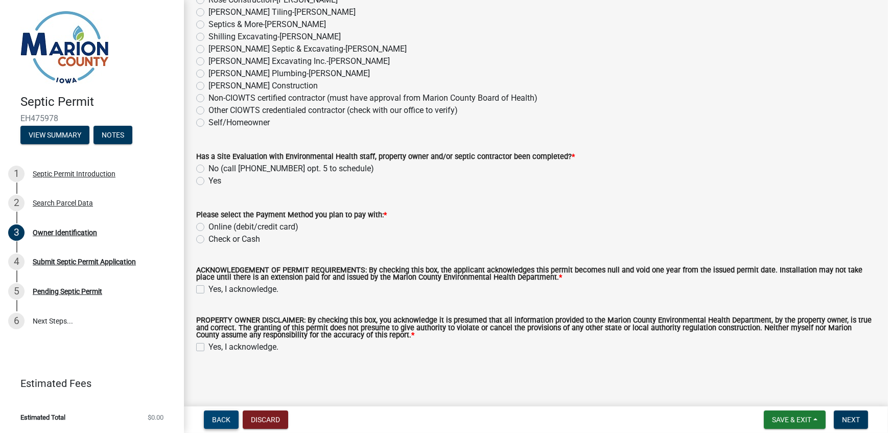
click at [220, 418] on span "Back" at bounding box center [221, 419] width 18 height 8
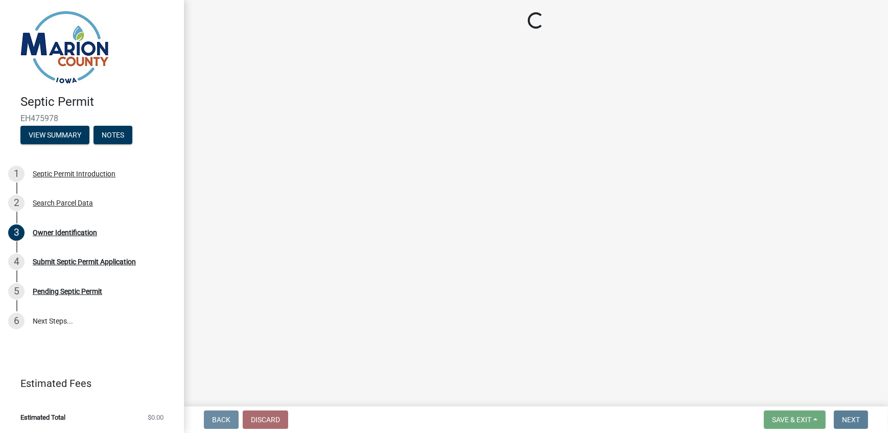
scroll to position [0, 0]
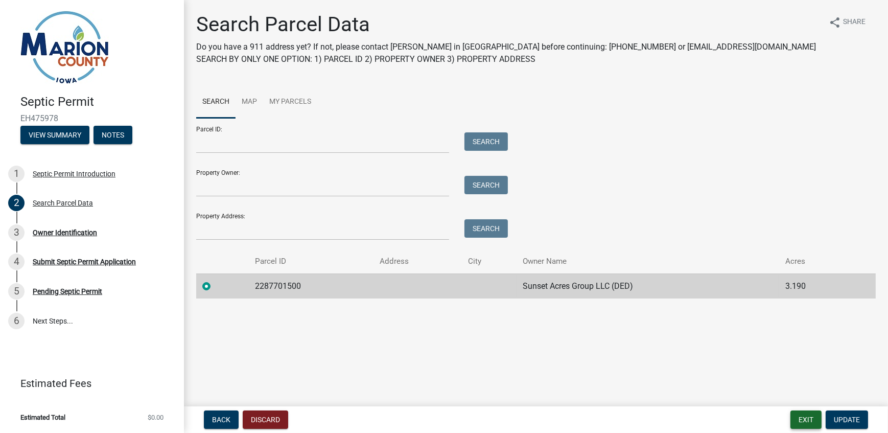
click at [812, 418] on button "Exit" at bounding box center [805, 419] width 31 height 18
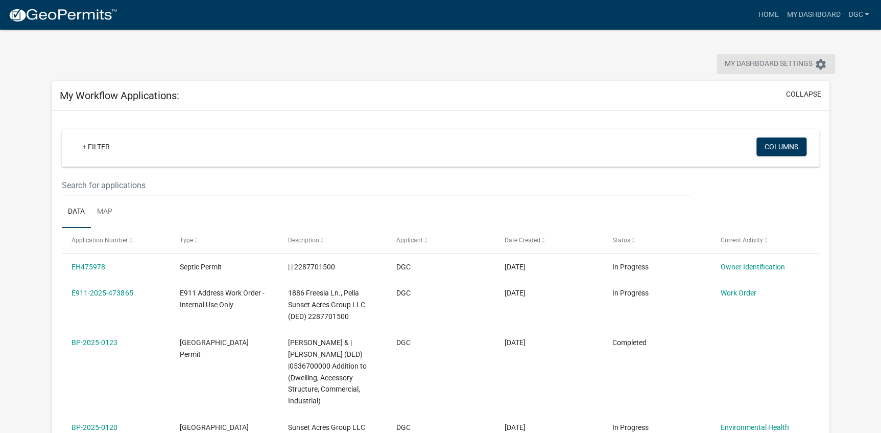
click at [767, 60] on span "My Dashboard Settings" at bounding box center [769, 64] width 88 height 12
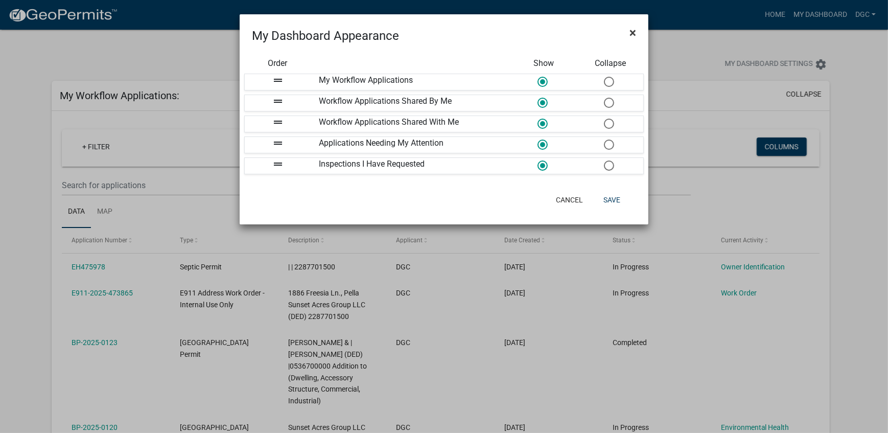
click at [631, 30] on span "×" at bounding box center [633, 33] width 7 height 14
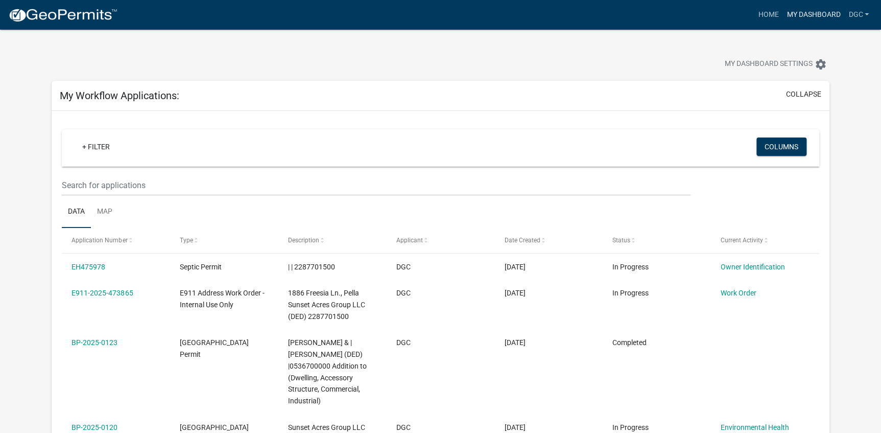
click at [805, 14] on link "My Dashboard" at bounding box center [814, 14] width 62 height 19
click at [763, 15] on link "Home" at bounding box center [768, 14] width 29 height 19
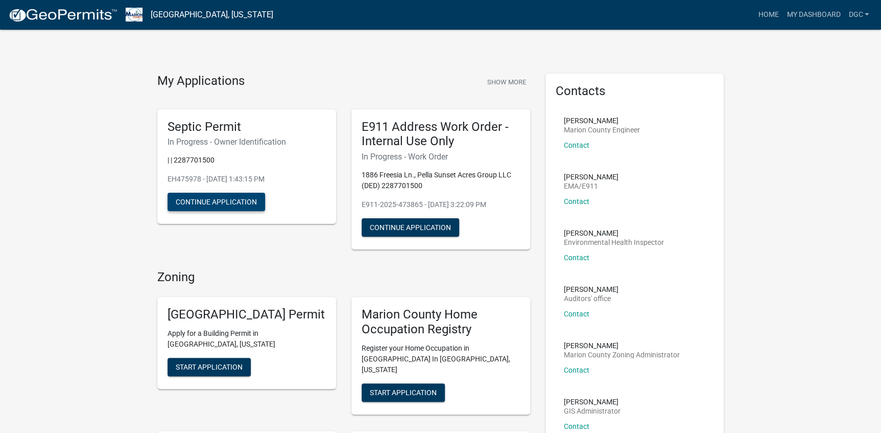
click at [207, 199] on button "Continue Application" at bounding box center [217, 202] width 98 height 18
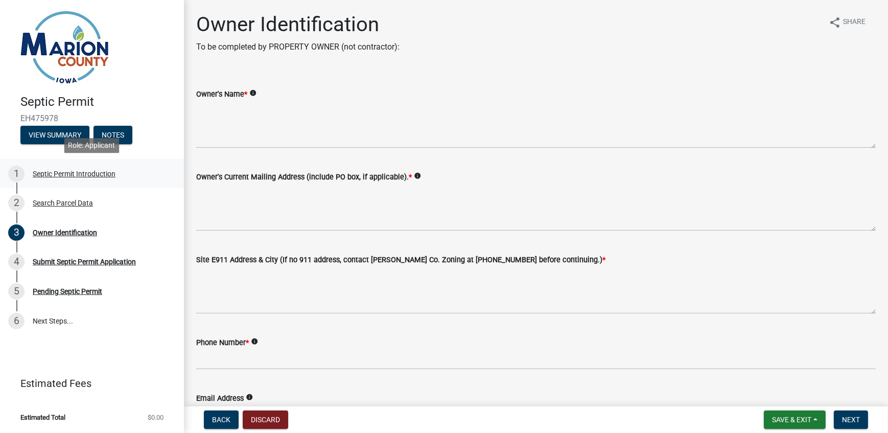
click at [73, 171] on div "Septic Permit Introduction" at bounding box center [74, 173] width 83 height 7
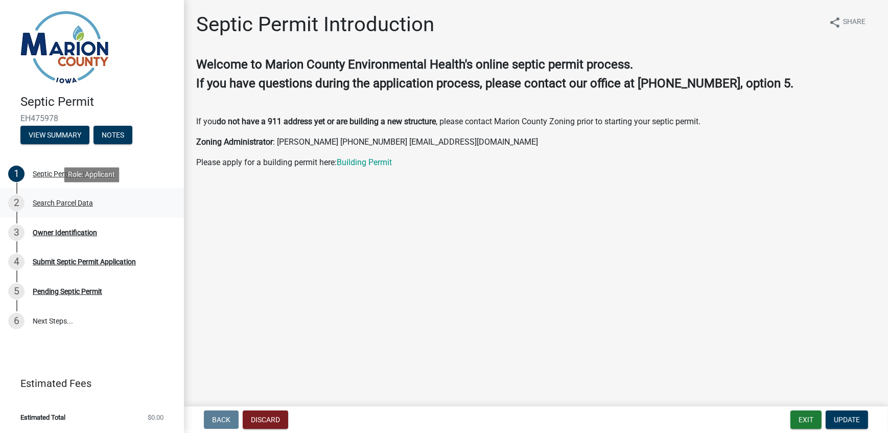
click at [74, 202] on div "Search Parcel Data" at bounding box center [63, 202] width 60 height 7
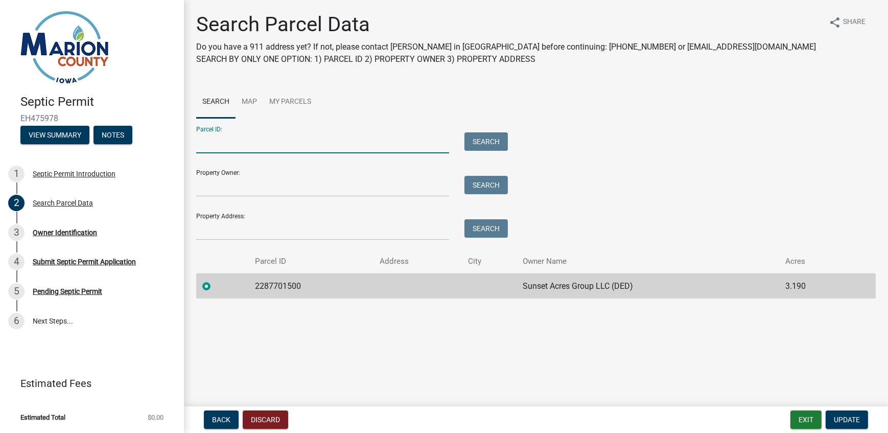
click at [213, 148] on input "Parcel ID:" at bounding box center [322, 142] width 253 height 21
type input "2287701500"
click at [215, 280] on label at bounding box center [215, 280] width 0 height 0
click at [215, 287] on input "radio" at bounding box center [218, 283] width 7 height 7
click at [844, 417] on span "Update" at bounding box center [847, 419] width 26 height 8
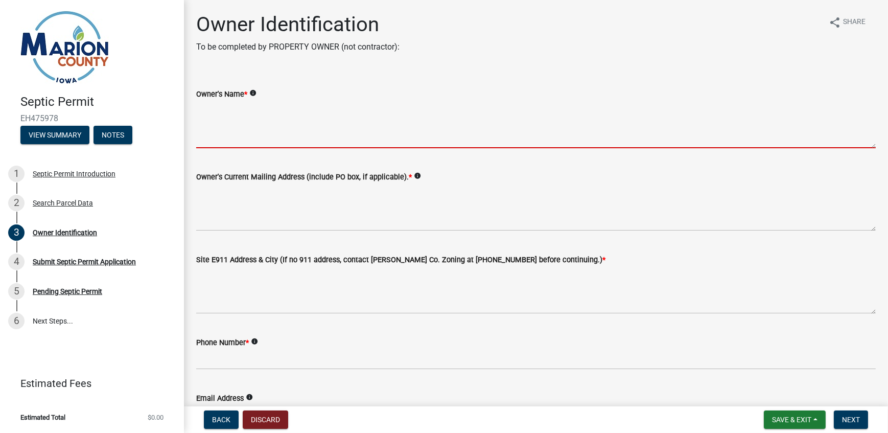
click at [208, 110] on textarea "Owner's Name *" at bounding box center [536, 124] width 680 height 48
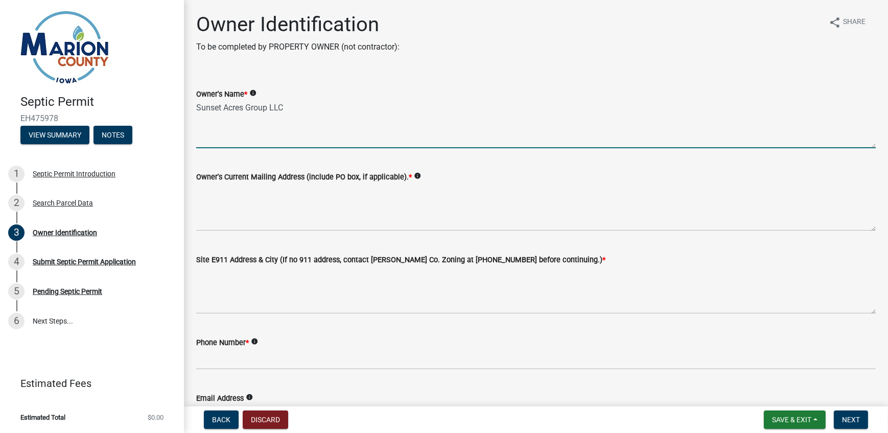
type textarea "Sunset Acres Group LLC"
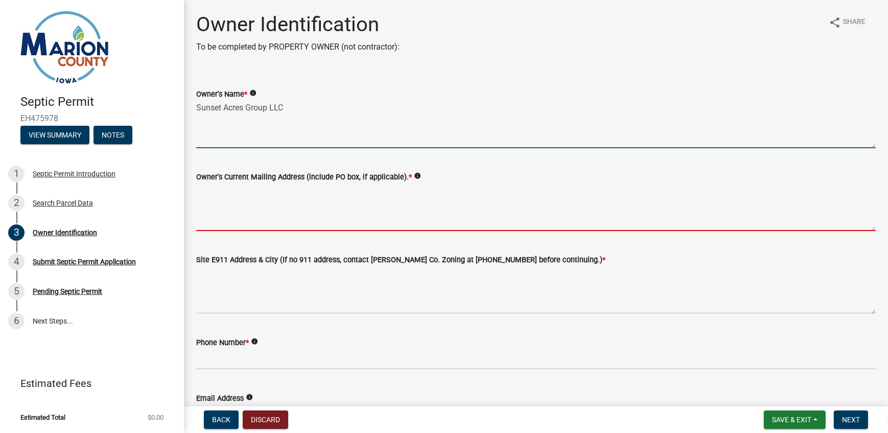
click at [206, 195] on textarea "Owner's Current Mailing Address (include PO box, if applicable). *" at bounding box center [536, 207] width 680 height 48
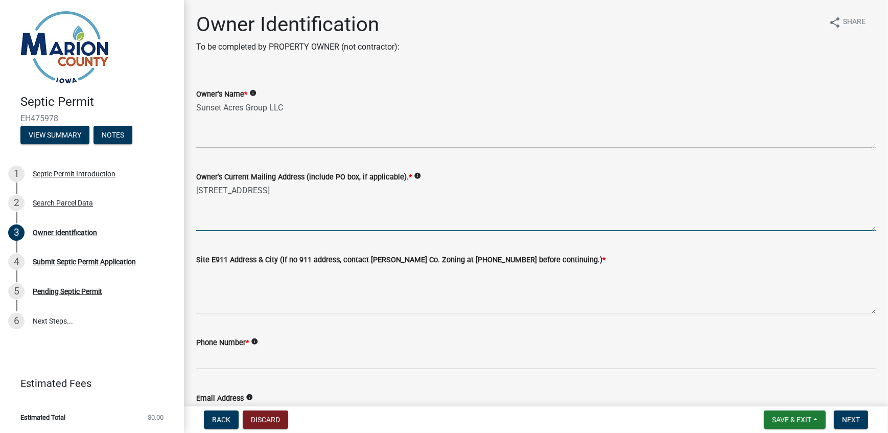
type textarea "[STREET_ADDRESS]"
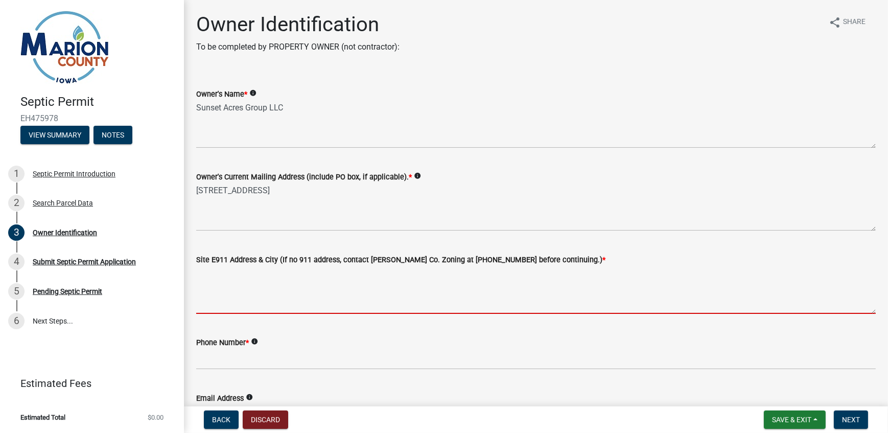
click at [211, 279] on textarea "Site E911 Address & City (If no 911 address, contact [PERSON_NAME] Co. Zoning a…" at bounding box center [536, 290] width 680 height 48
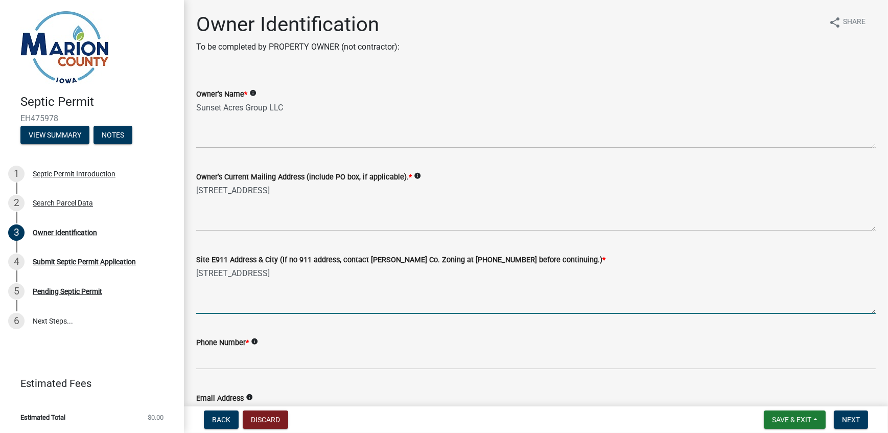
type textarea "[STREET_ADDRESS]"
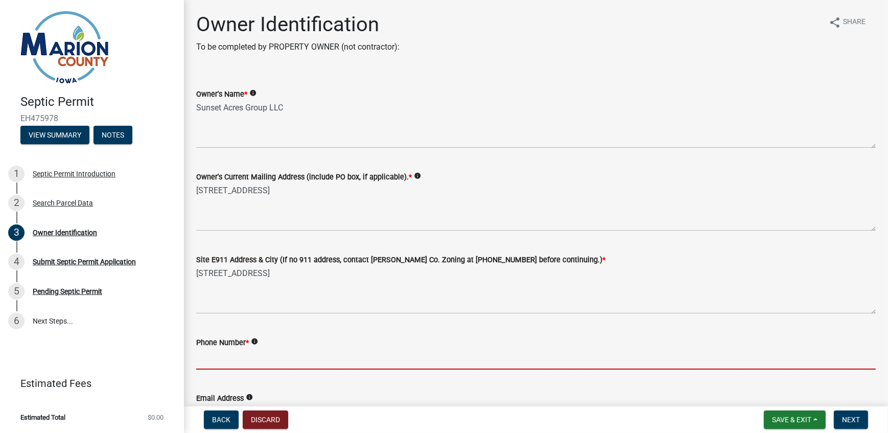
click at [200, 360] on input "Phone Number *" at bounding box center [536, 358] width 680 height 21
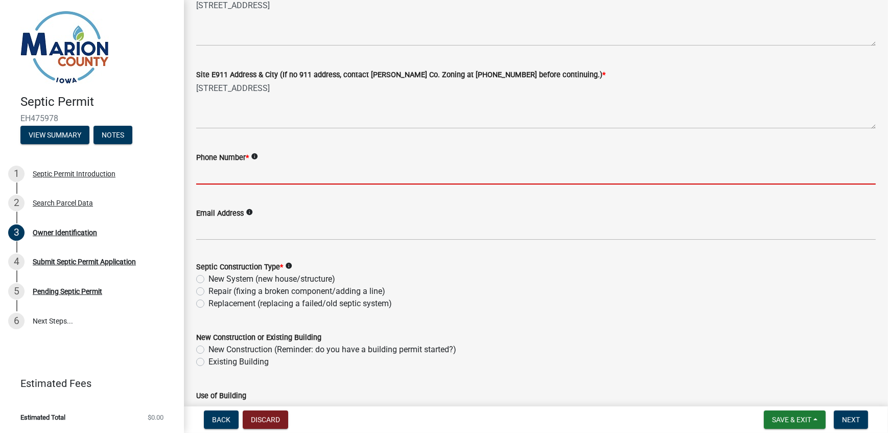
scroll to position [185, 0]
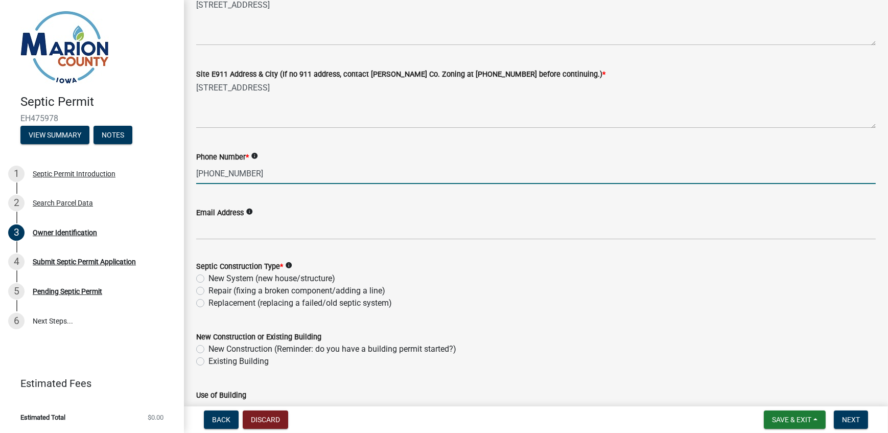
type input "[PHONE_NUMBER]"
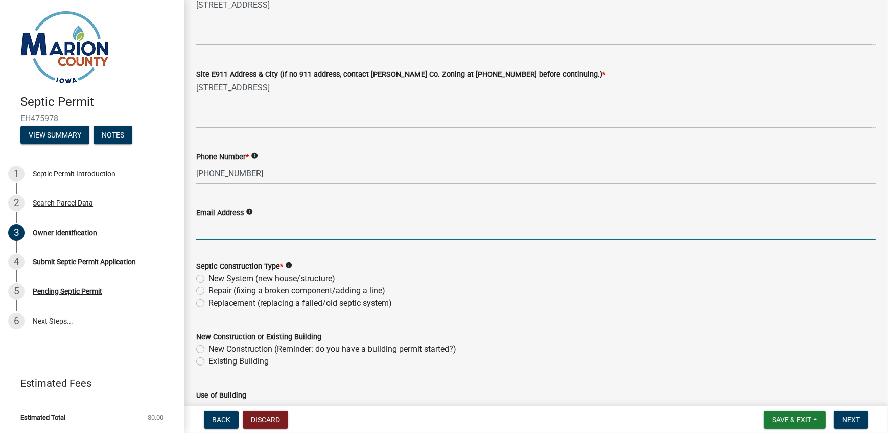
click at [208, 228] on input "Email Address" at bounding box center [536, 229] width 680 height 21
type input "[PERSON_NAME][EMAIL_ADDRESS][DOMAIN_NAME]"
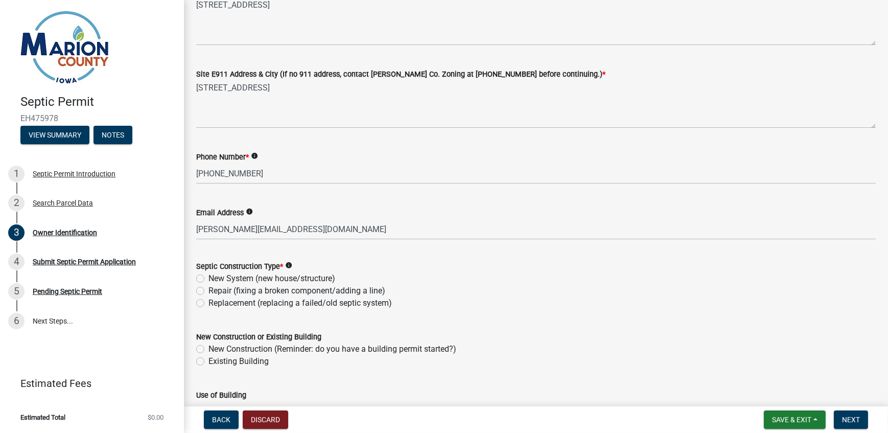
click at [208, 280] on label "New System (new house/structure)" at bounding box center [271, 278] width 127 height 12
click at [208, 279] on input "New System (new house/structure)" at bounding box center [211, 275] width 7 height 7
radio input "true"
click at [208, 350] on label "New Construction (Reminder: do you have a building permit started?)" at bounding box center [332, 349] width 248 height 12
click at [208, 350] on input "New Construction (Reminder: do you have a building permit started?)" at bounding box center [211, 346] width 7 height 7
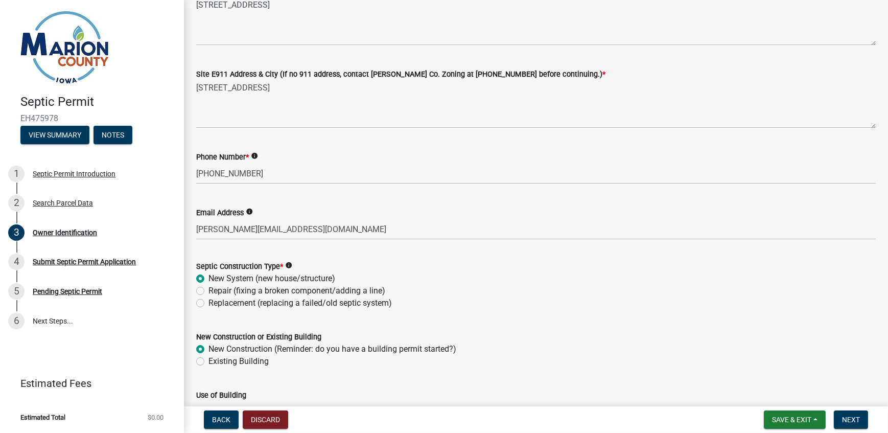
radio input "true"
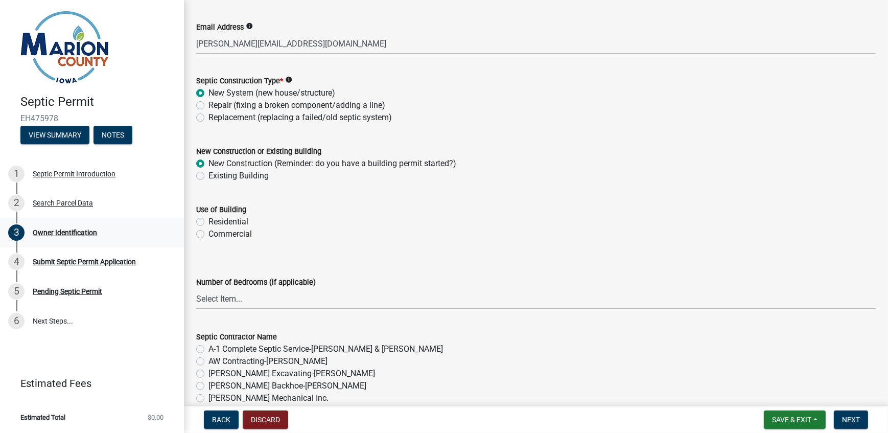
scroll to position [371, 0]
click at [208, 220] on label "Residential" at bounding box center [228, 221] width 40 height 12
click at [208, 220] on input "Residential" at bounding box center [211, 218] width 7 height 7
radio input "true"
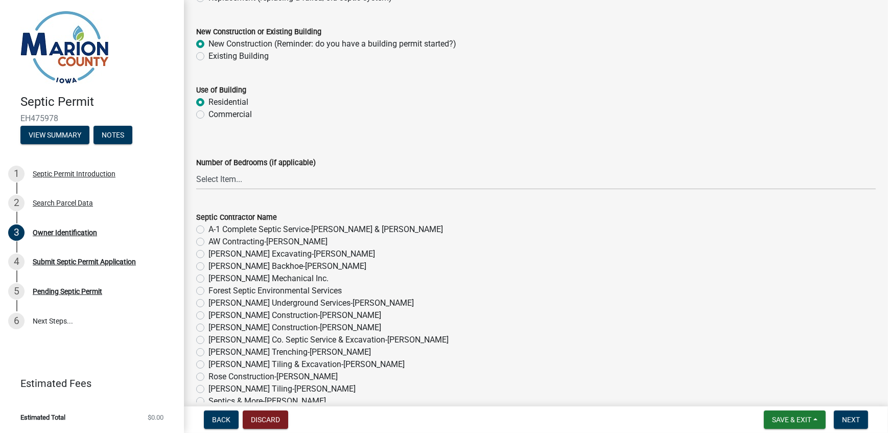
scroll to position [511, 0]
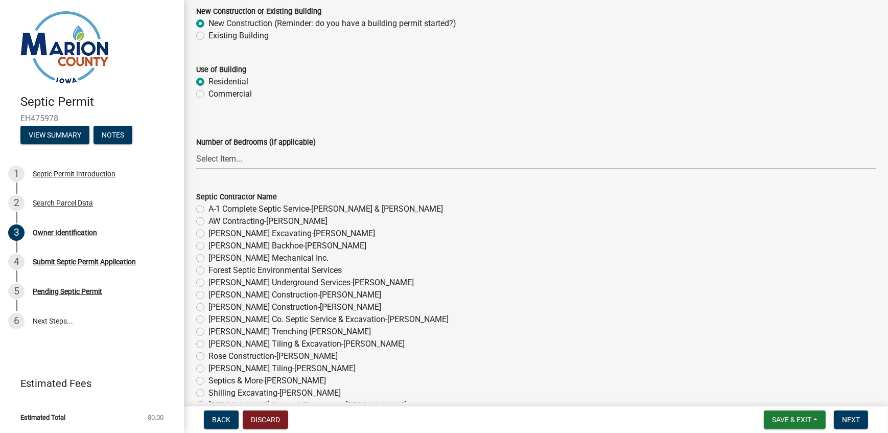
click at [212, 143] on label "Number of Bedrooms (if applicable)" at bounding box center [256, 142] width 120 height 7
click at [212, 148] on select "Select Item... 1 2 3 4 5 6" at bounding box center [536, 158] width 680 height 21
click at [212, 160] on select "Select Item... 1 2 3 4 5 6" at bounding box center [536, 158] width 680 height 21
click at [196, 148] on select "Select Item... 1 2 3 4 5 6" at bounding box center [536, 158] width 680 height 21
select select "4150132d-5755-4fb2-b93c-bc4ede61acab"
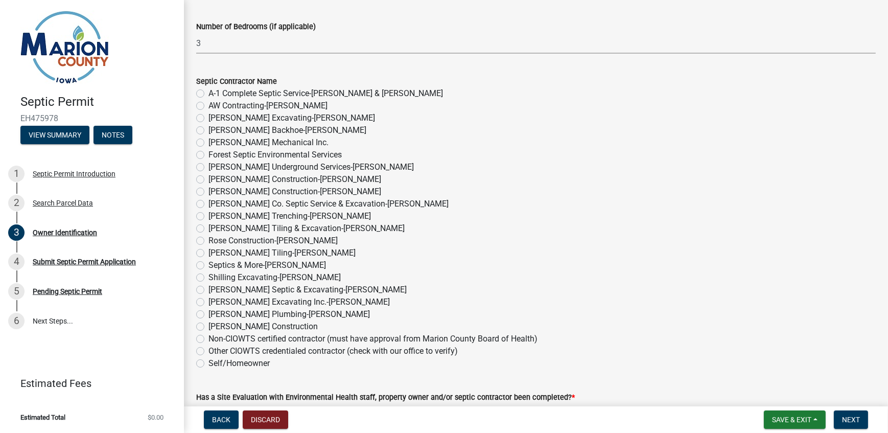
scroll to position [650, 0]
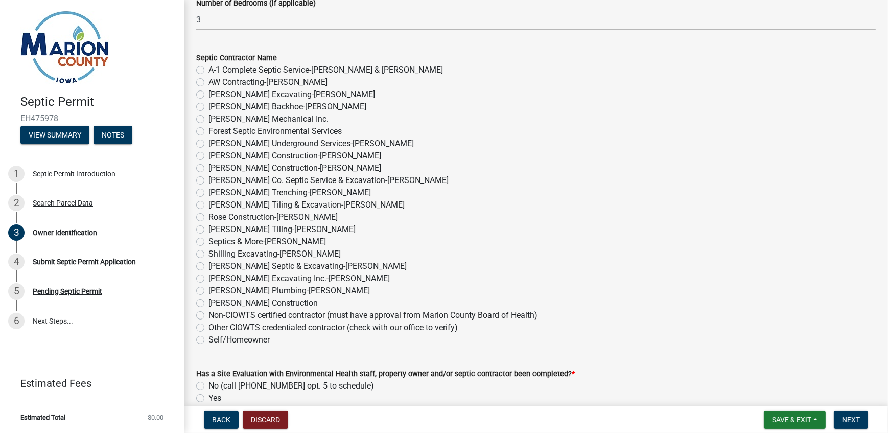
click at [208, 265] on label "[PERSON_NAME] Septic & Excavating-[PERSON_NAME]" at bounding box center [307, 266] width 198 height 12
click at [208, 265] on input "[PERSON_NAME] Septic & Excavating-[PERSON_NAME]" at bounding box center [211, 263] width 7 height 7
radio input "true"
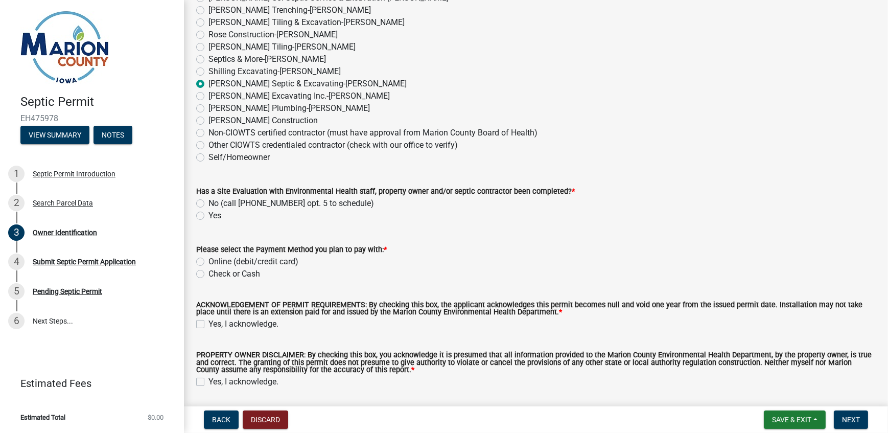
scroll to position [836, 0]
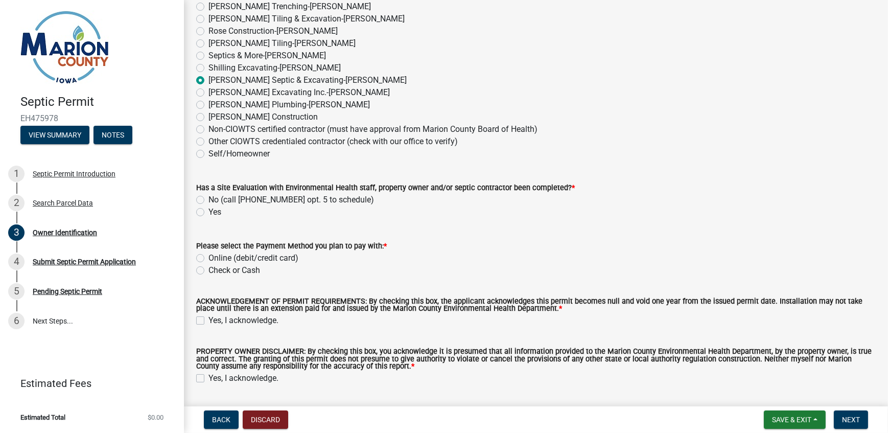
click at [208, 197] on label "No (call [PHONE_NUMBER] opt. 5 to schedule)" at bounding box center [291, 200] width 166 height 12
click at [208, 197] on input "No (call [PHONE_NUMBER] opt. 5 to schedule)" at bounding box center [211, 197] width 7 height 7
radio input "true"
click at [208, 258] on label "Online (debit/credit card)" at bounding box center [253, 258] width 90 height 12
click at [208, 258] on input "Online (debit/credit card)" at bounding box center [211, 255] width 7 height 7
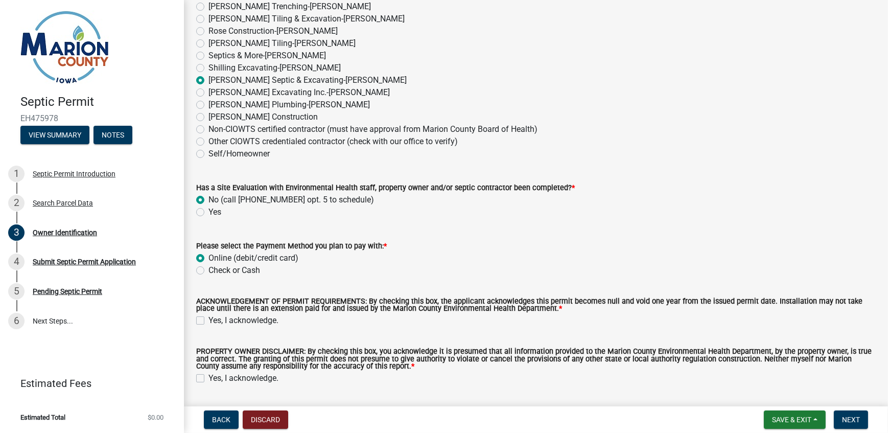
radio input "true"
click at [208, 320] on label "Yes, I acknowledge." at bounding box center [243, 320] width 70 height 12
click at [208, 320] on input "Yes, I acknowledge." at bounding box center [211, 317] width 7 height 7
checkbox input "true"
click at [208, 376] on label "Yes, I acknowledge." at bounding box center [243, 378] width 70 height 12
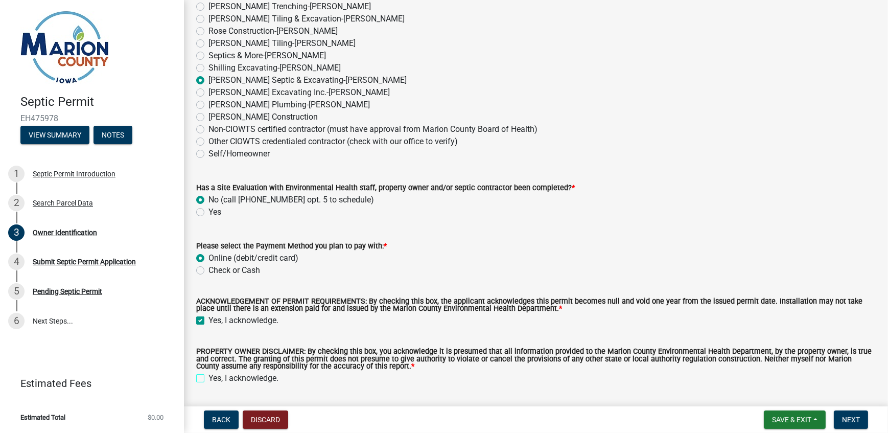
click at [208, 376] on input "Yes, I acknowledge." at bounding box center [211, 375] width 7 height 7
checkbox input "true"
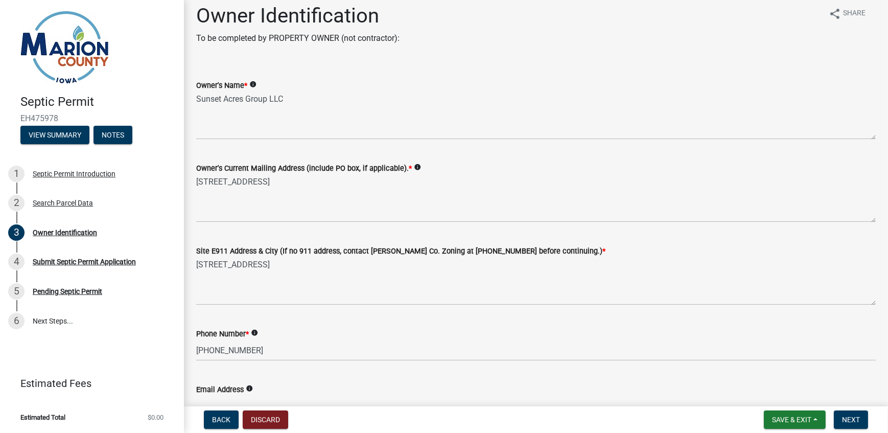
scroll to position [0, 0]
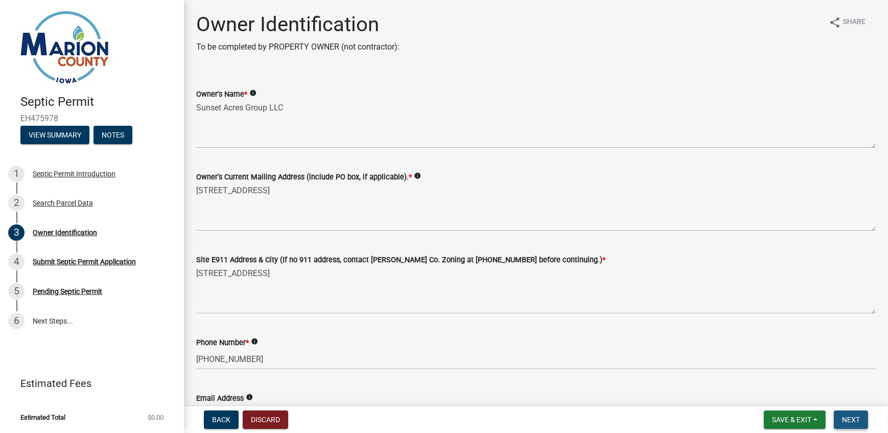
click at [861, 419] on button "Next" at bounding box center [851, 419] width 34 height 18
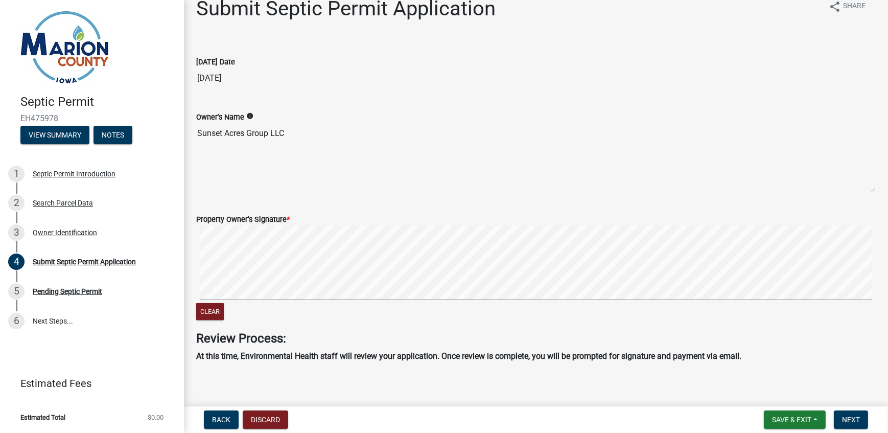
scroll to position [24, 0]
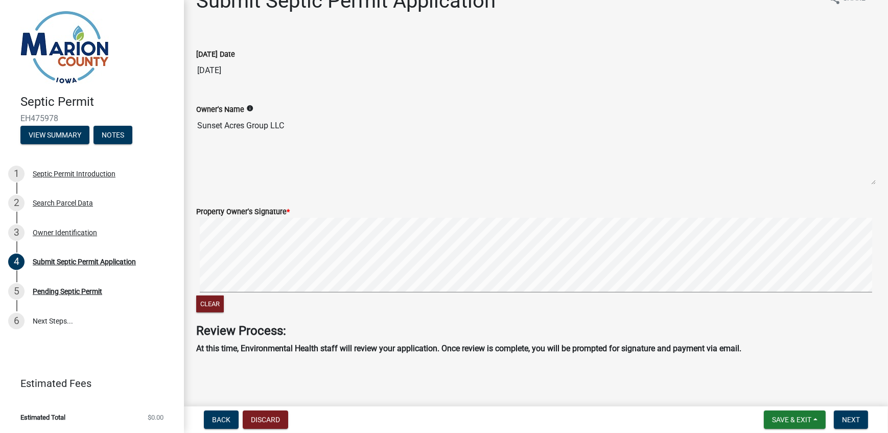
click at [490, 299] on div "Clear" at bounding box center [536, 266] width 680 height 97
click at [845, 417] on span "Next" at bounding box center [851, 419] width 18 height 8
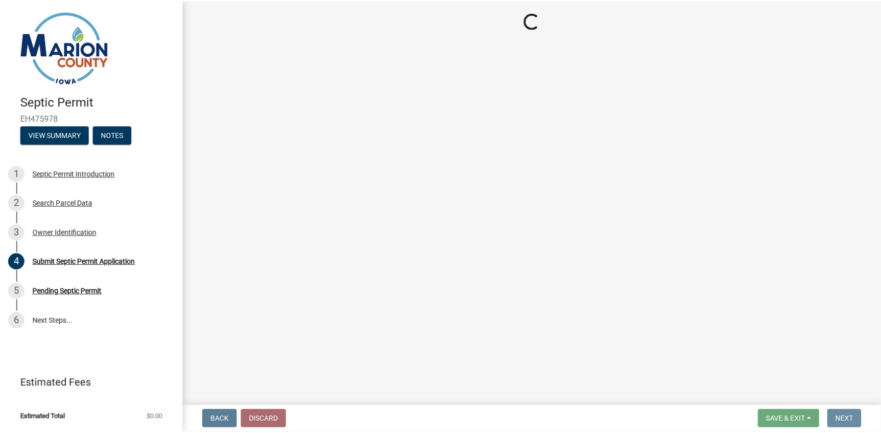
scroll to position [0, 0]
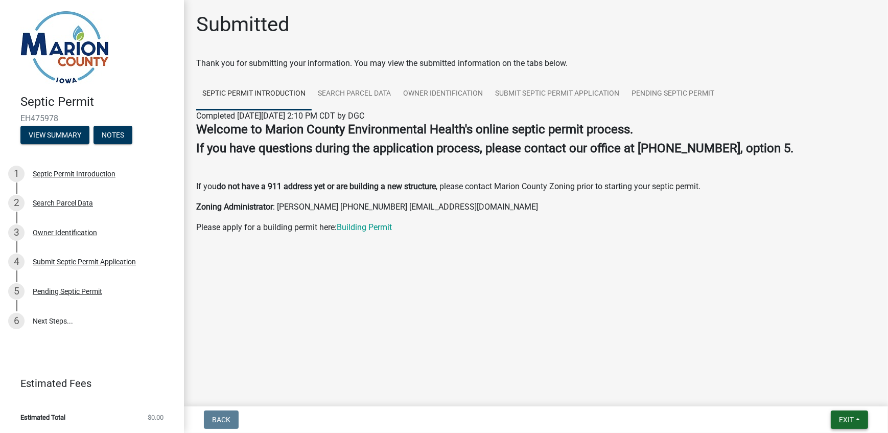
click at [839, 418] on span "Exit" at bounding box center [846, 419] width 15 height 8
click at [817, 390] on button "Save & Exit" at bounding box center [827, 393] width 82 height 25
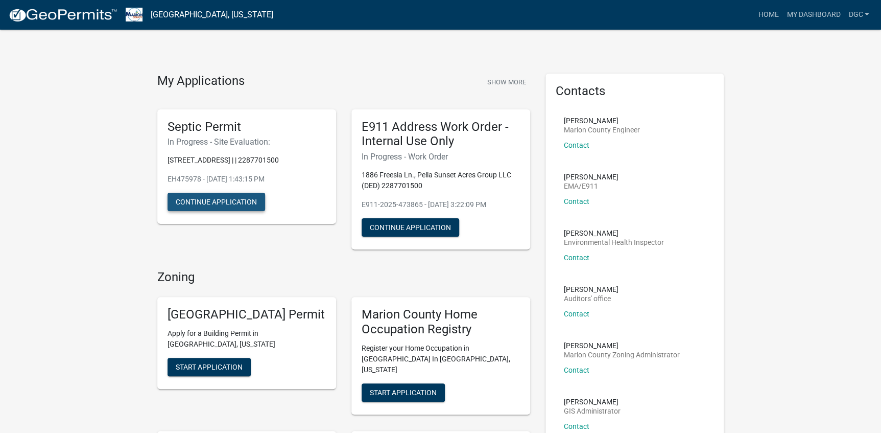
click at [217, 198] on button "Continue Application" at bounding box center [217, 202] width 98 height 18
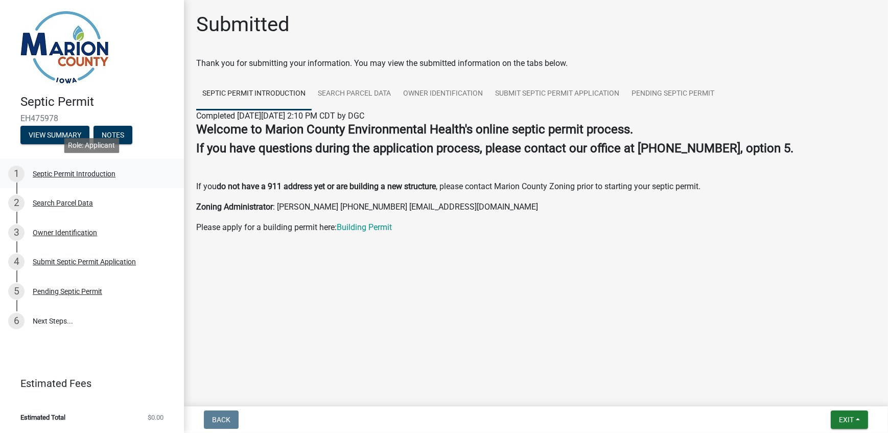
click at [77, 172] on div "Septic Permit Introduction" at bounding box center [74, 173] width 83 height 7
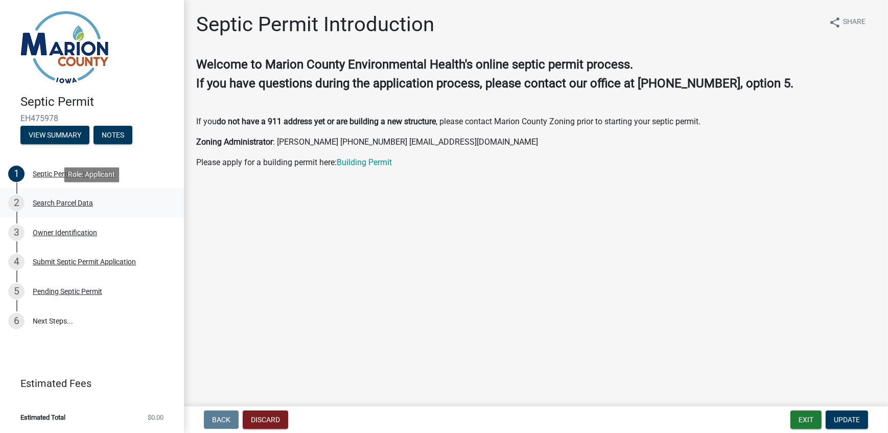
click at [45, 206] on div "Search Parcel Data" at bounding box center [63, 202] width 60 height 7
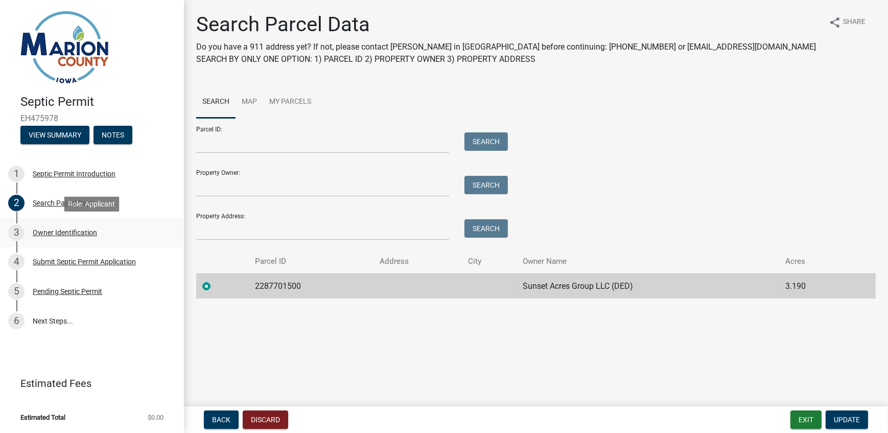
click at [72, 232] on div "Owner Identification" at bounding box center [65, 232] width 64 height 7
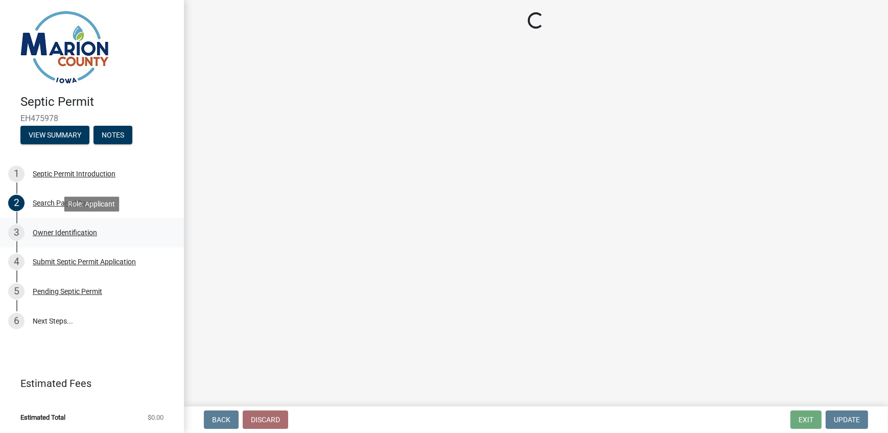
select select "4150132d-5755-4fb2-b93c-bc4ede61acab"
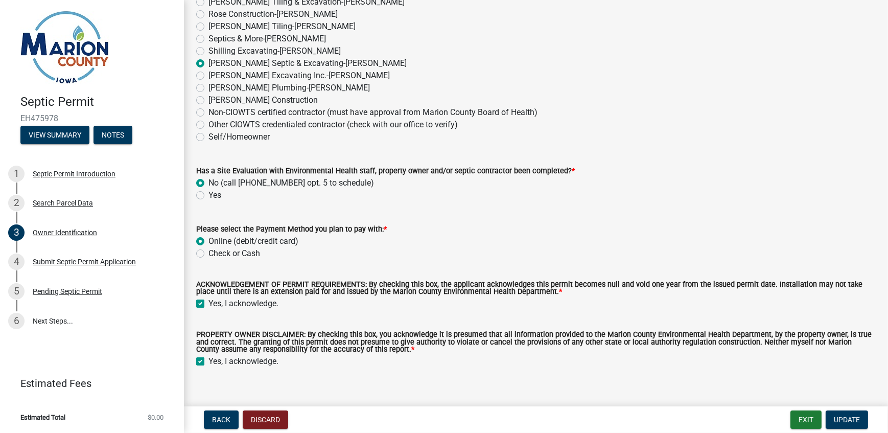
scroll to position [867, 0]
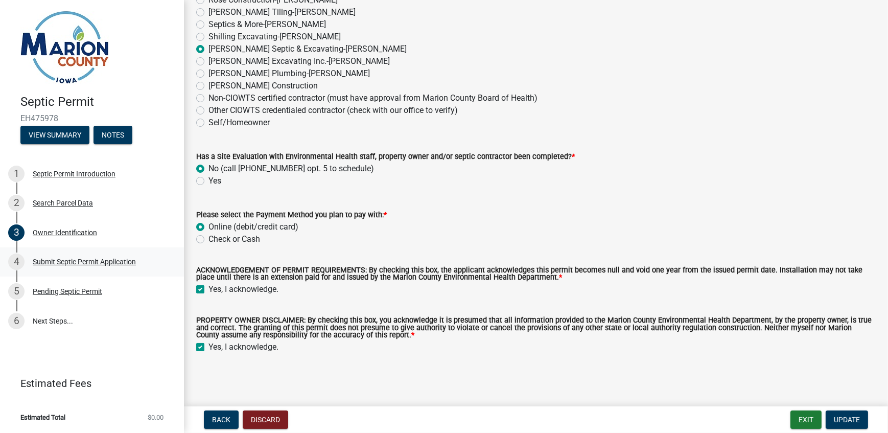
click at [53, 260] on div "Submit Septic Permit Application" at bounding box center [84, 261] width 103 height 7
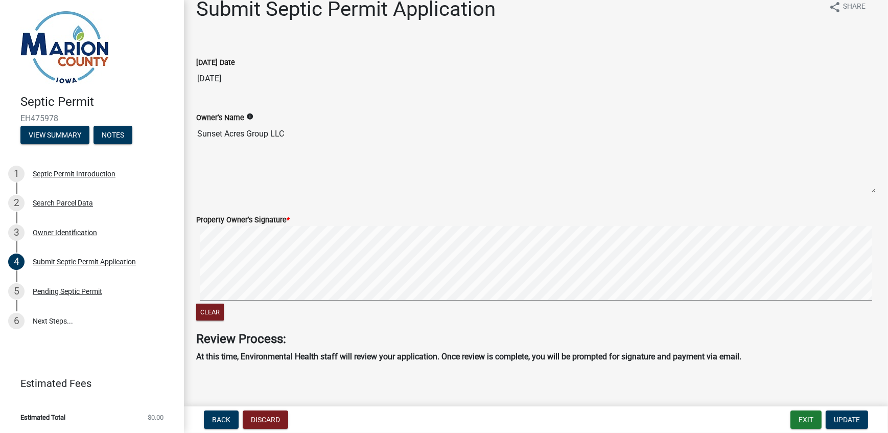
scroll to position [24, 0]
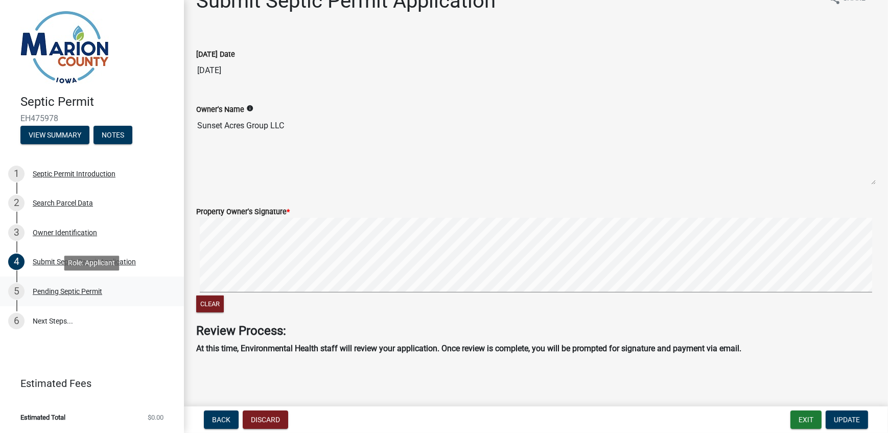
click at [61, 292] on div "Pending Septic Permit" at bounding box center [67, 291] width 69 height 7
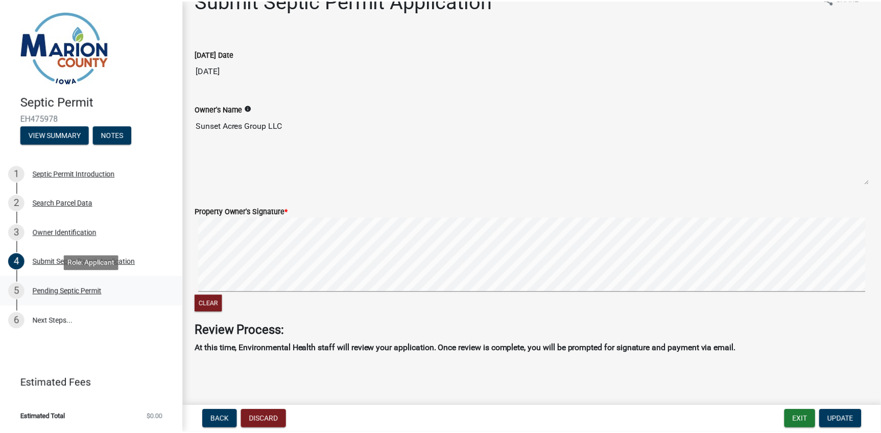
scroll to position [0, 0]
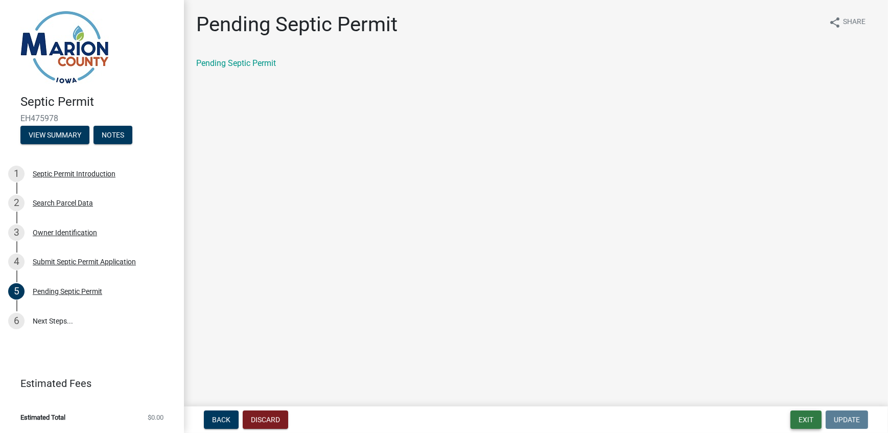
click at [796, 421] on button "Exit" at bounding box center [805, 419] width 31 height 18
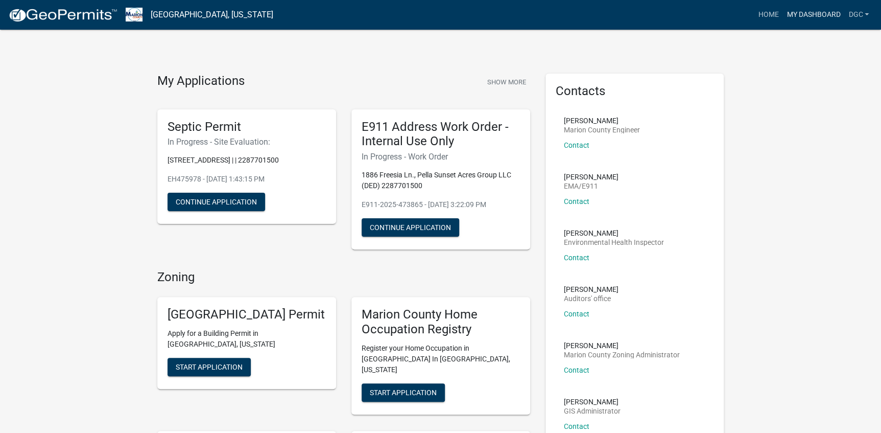
click at [802, 13] on link "My Dashboard" at bounding box center [814, 14] width 62 height 19
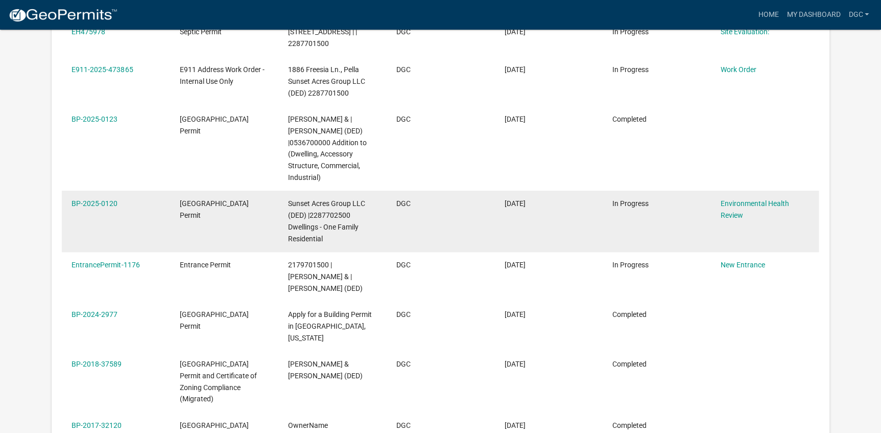
scroll to position [214, 0]
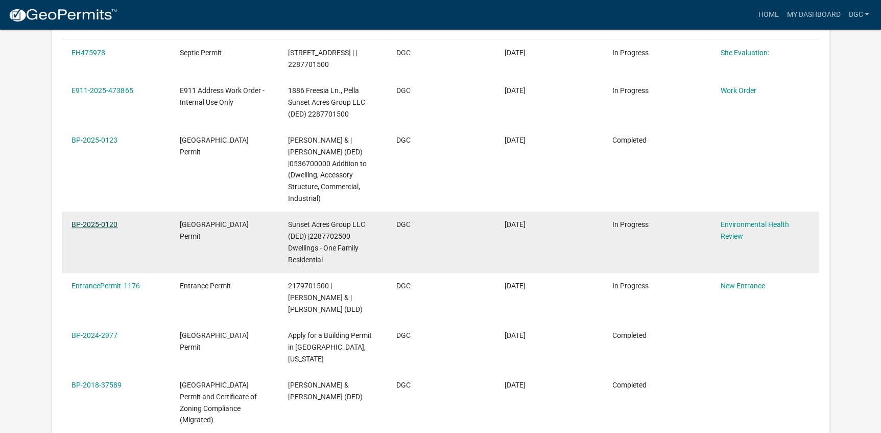
click at [83, 224] on link "BP-2025-0120" at bounding box center [95, 224] width 46 height 8
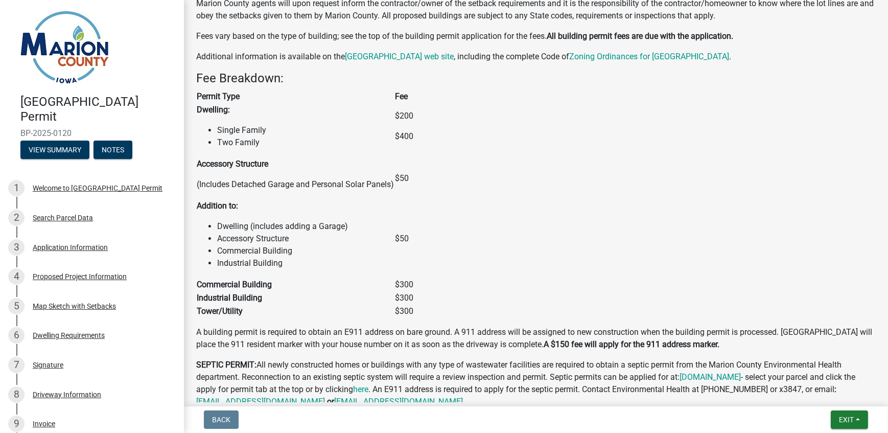
scroll to position [743, 0]
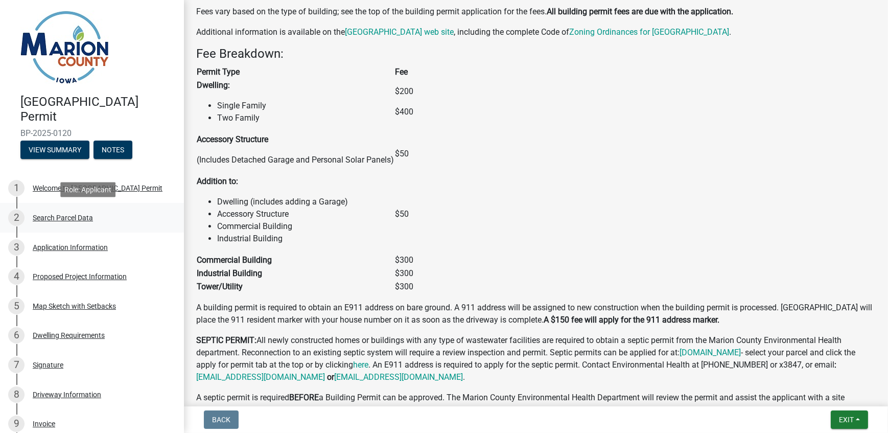
click at [51, 219] on div "Search Parcel Data" at bounding box center [63, 217] width 60 height 7
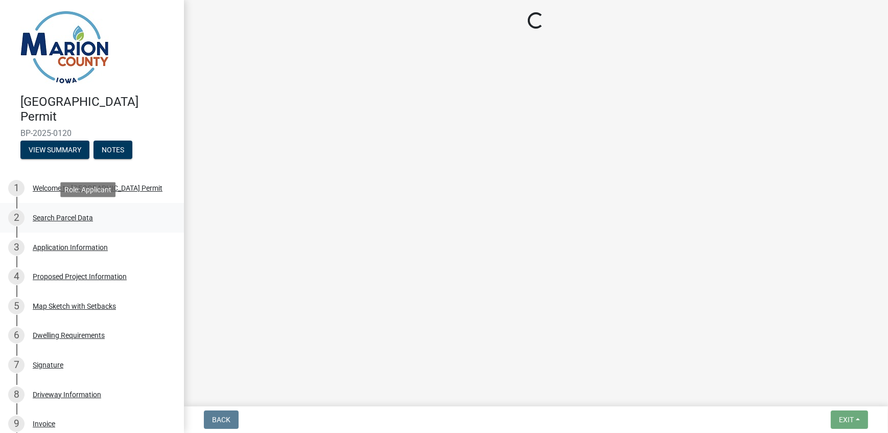
scroll to position [0, 0]
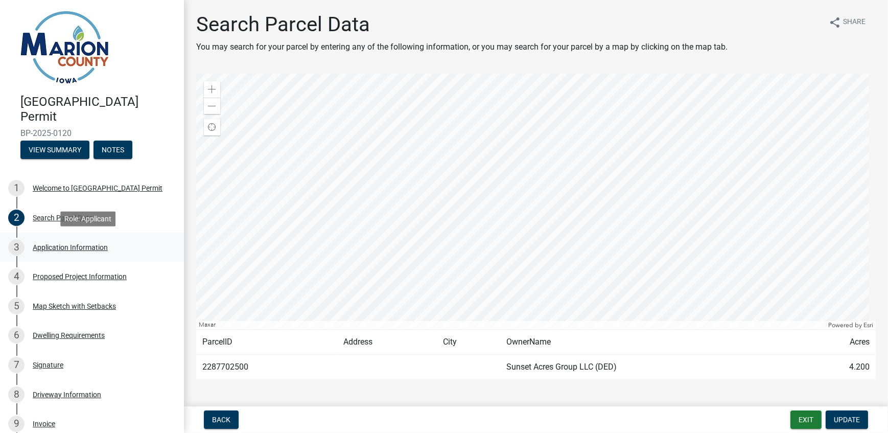
click at [71, 244] on div "Application Information" at bounding box center [70, 247] width 75 height 7
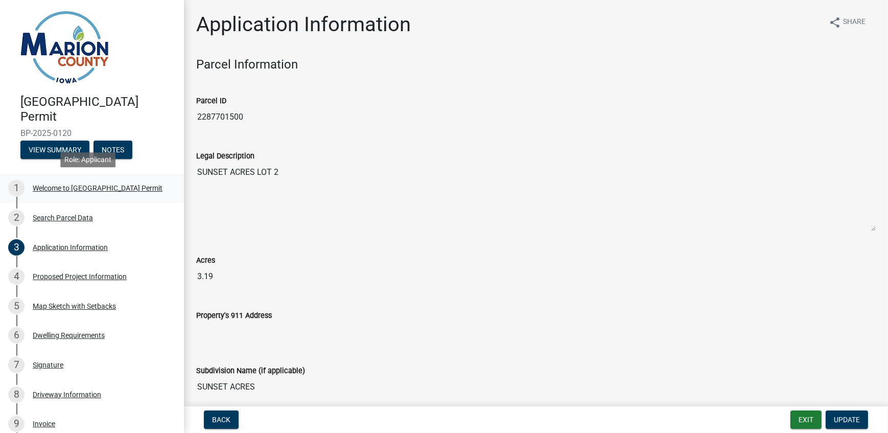
click at [60, 192] on div "Welcome to [GEOGRAPHIC_DATA] Permit" at bounding box center [98, 187] width 130 height 7
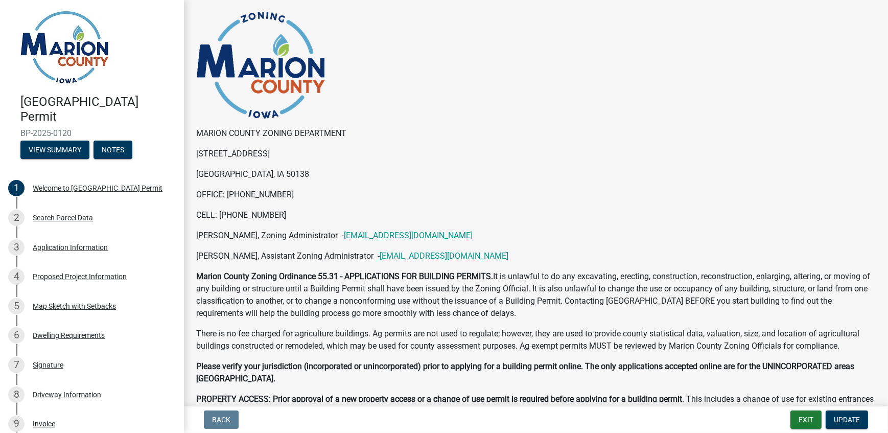
scroll to position [92, 0]
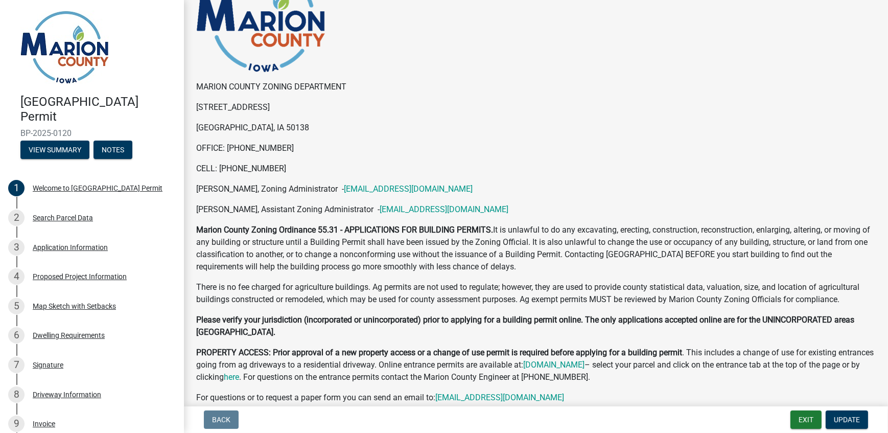
click at [308, 130] on p "[GEOGRAPHIC_DATA], IA 50138" at bounding box center [536, 128] width 680 height 12
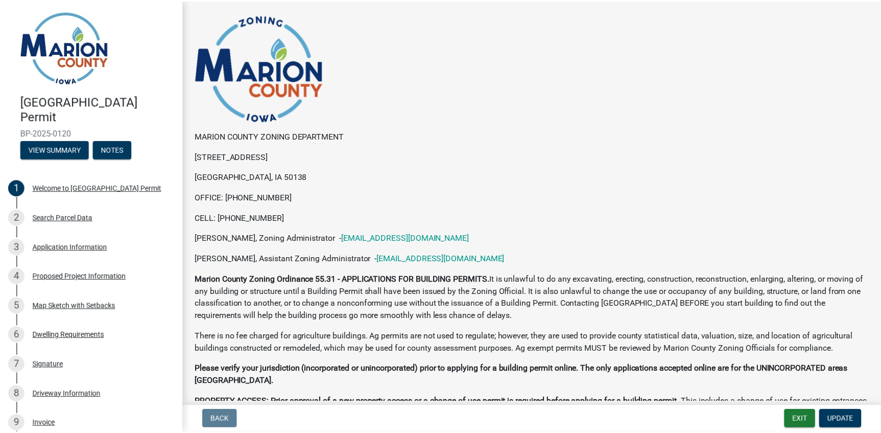
scroll to position [0, 0]
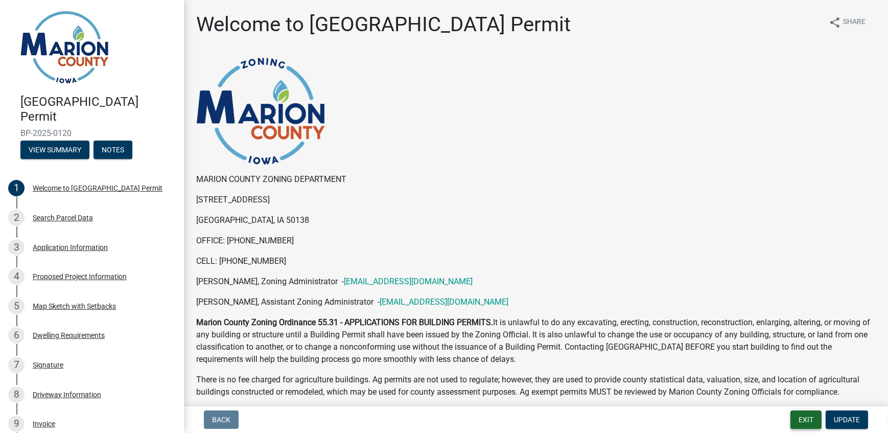
click at [802, 417] on button "Exit" at bounding box center [805, 419] width 31 height 18
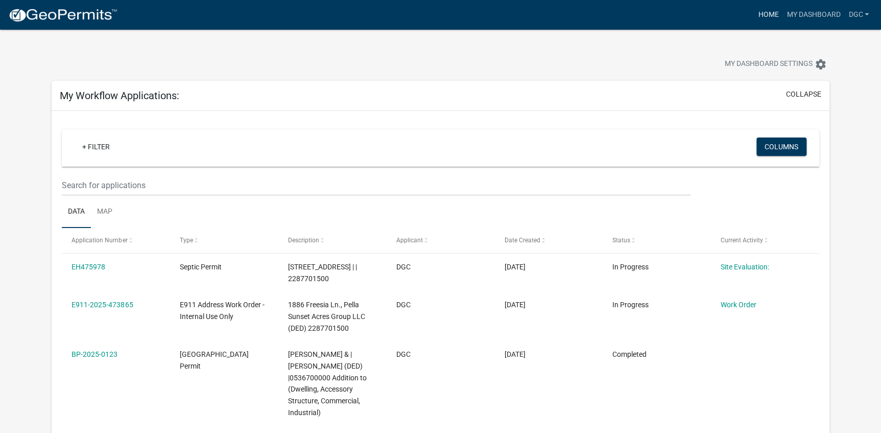
click at [768, 13] on link "Home" at bounding box center [768, 14] width 29 height 19
